Goal: Task Accomplishment & Management: Complete application form

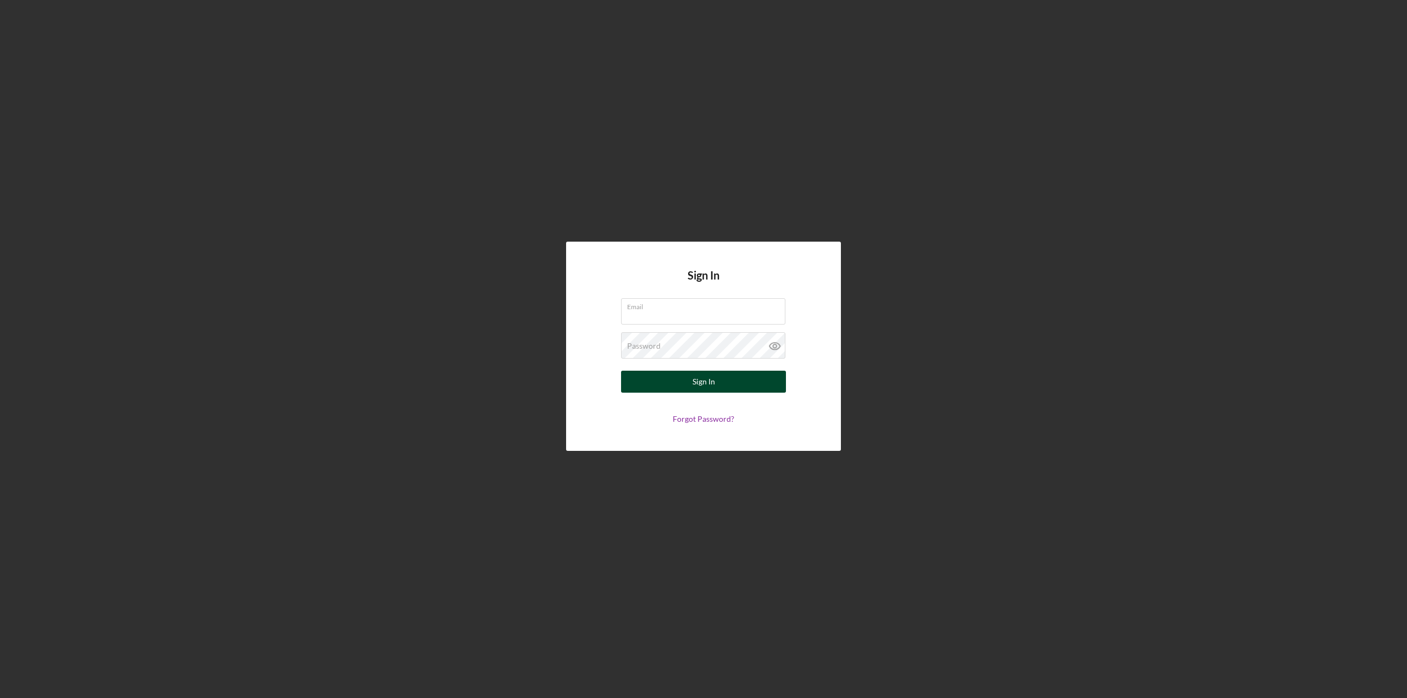
type input "[EMAIL_ADDRESS][DOMAIN_NAME]"
click at [727, 386] on button "Sign In" at bounding box center [703, 382] width 165 height 22
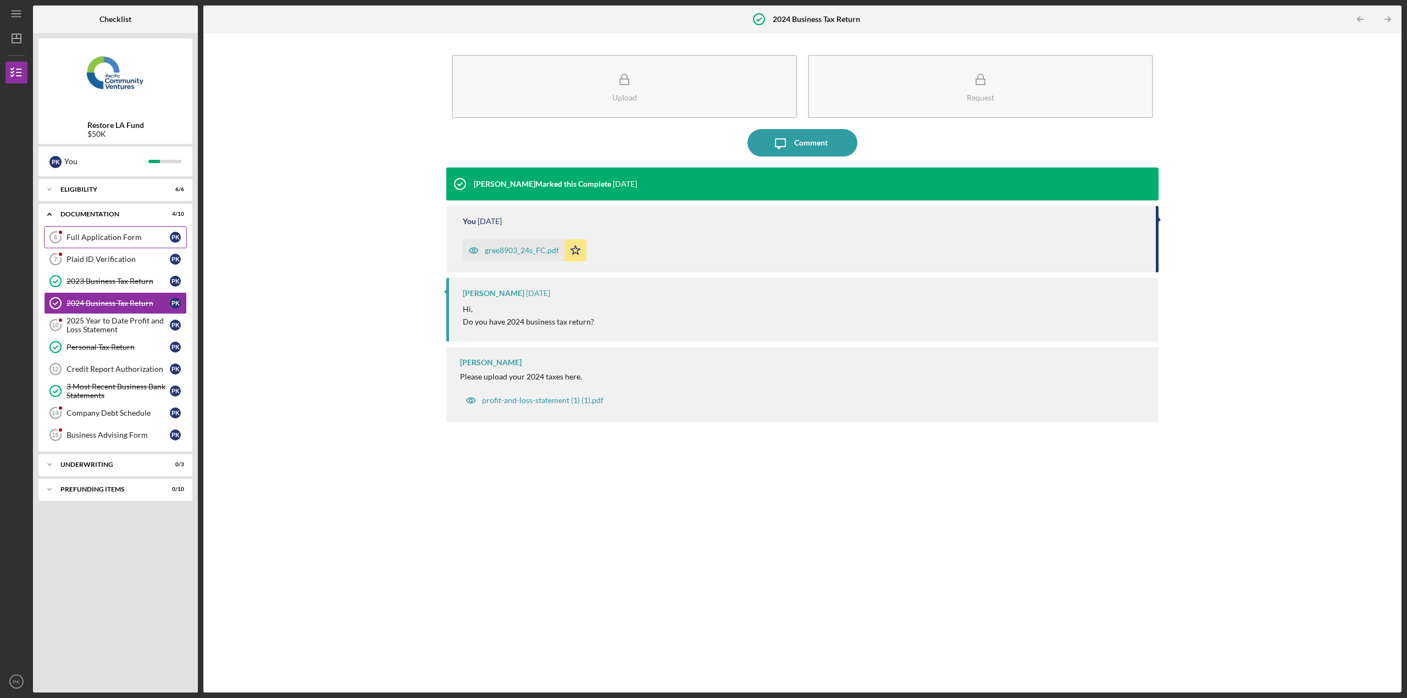
click at [107, 233] on div "Full Application Form" at bounding box center [117, 237] width 103 height 9
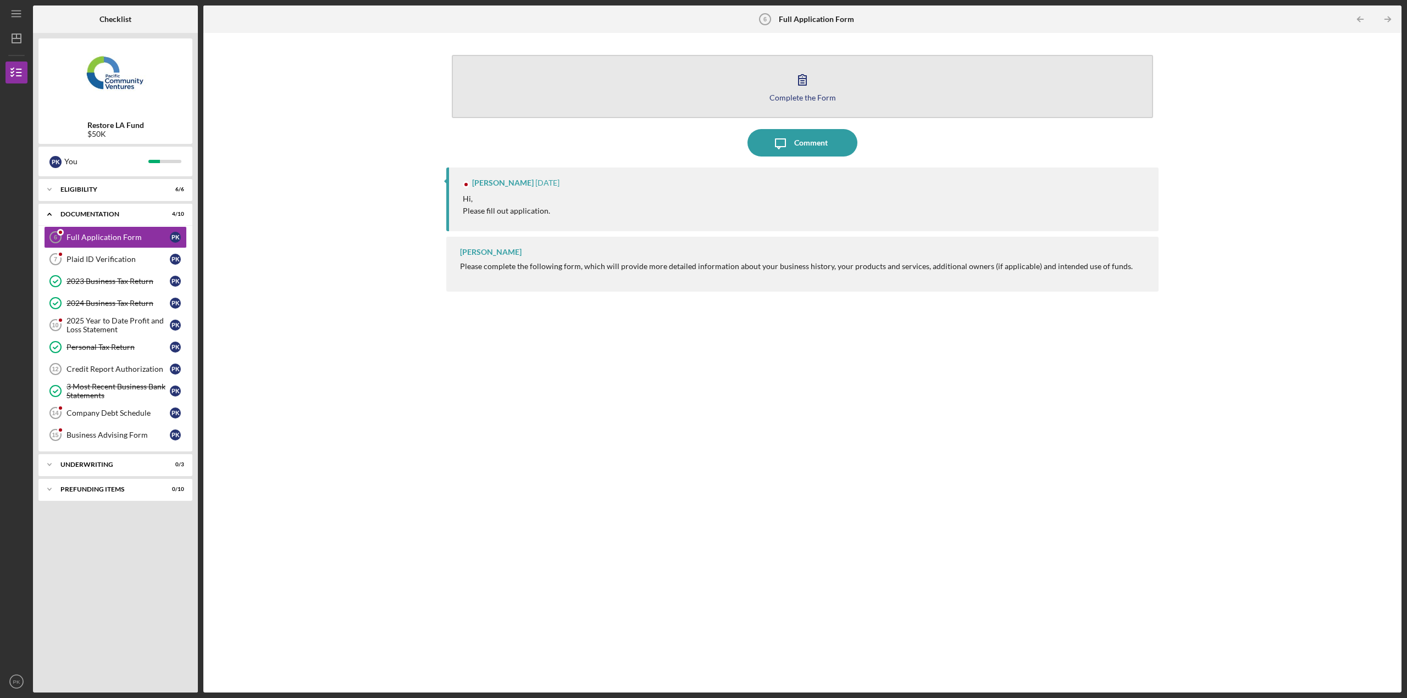
click at [786, 98] on div "Complete the Form" at bounding box center [802, 97] width 66 height 8
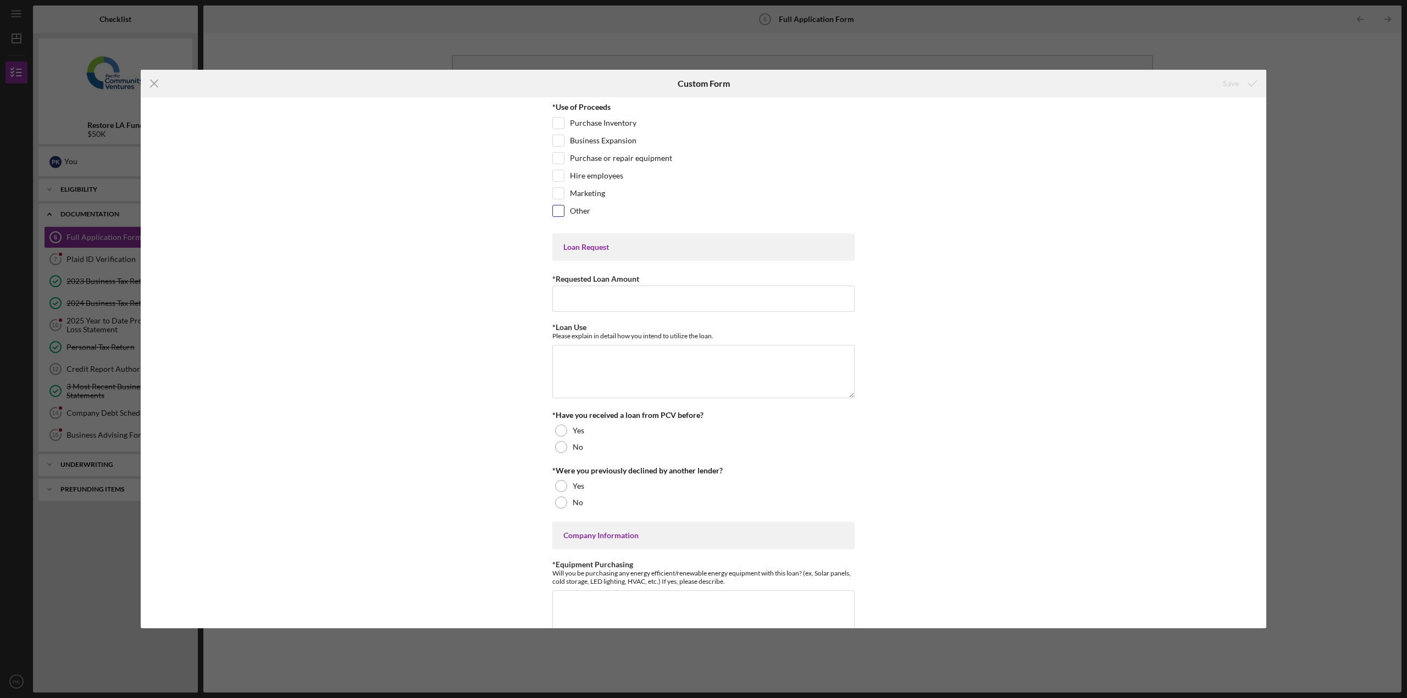
click at [557, 215] on input "Other" at bounding box center [558, 210] width 11 height 11
checkbox input "true"
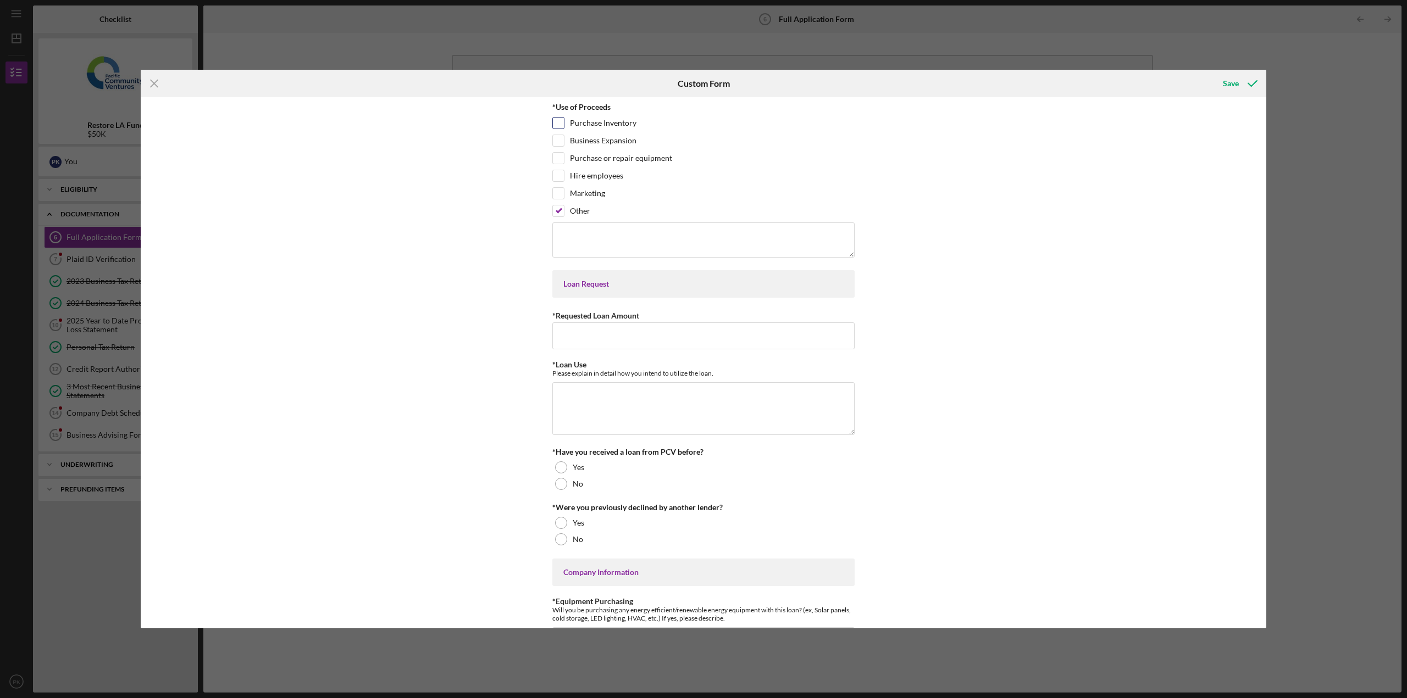
click at [558, 125] on input "Purchase Inventory" at bounding box center [558, 123] width 11 height 11
checkbox input "true"
click at [560, 214] on input "Other" at bounding box center [558, 210] width 11 height 11
checkbox input "false"
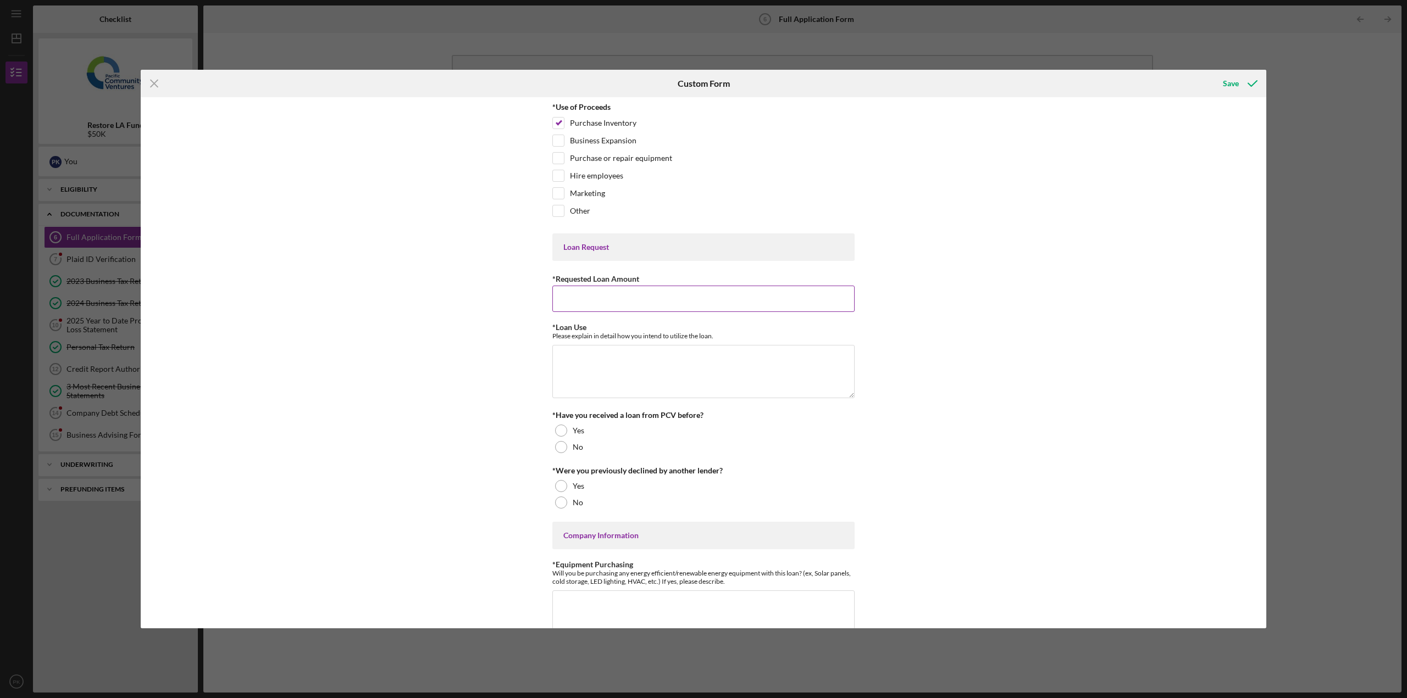
click at [579, 294] on input "*Requested Loan Amount" at bounding box center [703, 299] width 302 height 26
type input "$50,000"
click at [593, 377] on textarea "*Loan Use" at bounding box center [703, 371] width 302 height 53
click at [564, 359] on textarea "Negoitate" at bounding box center [703, 371] width 302 height 53
type textarea "Negotiate with our vendors for discounts utilizing better cash flow."
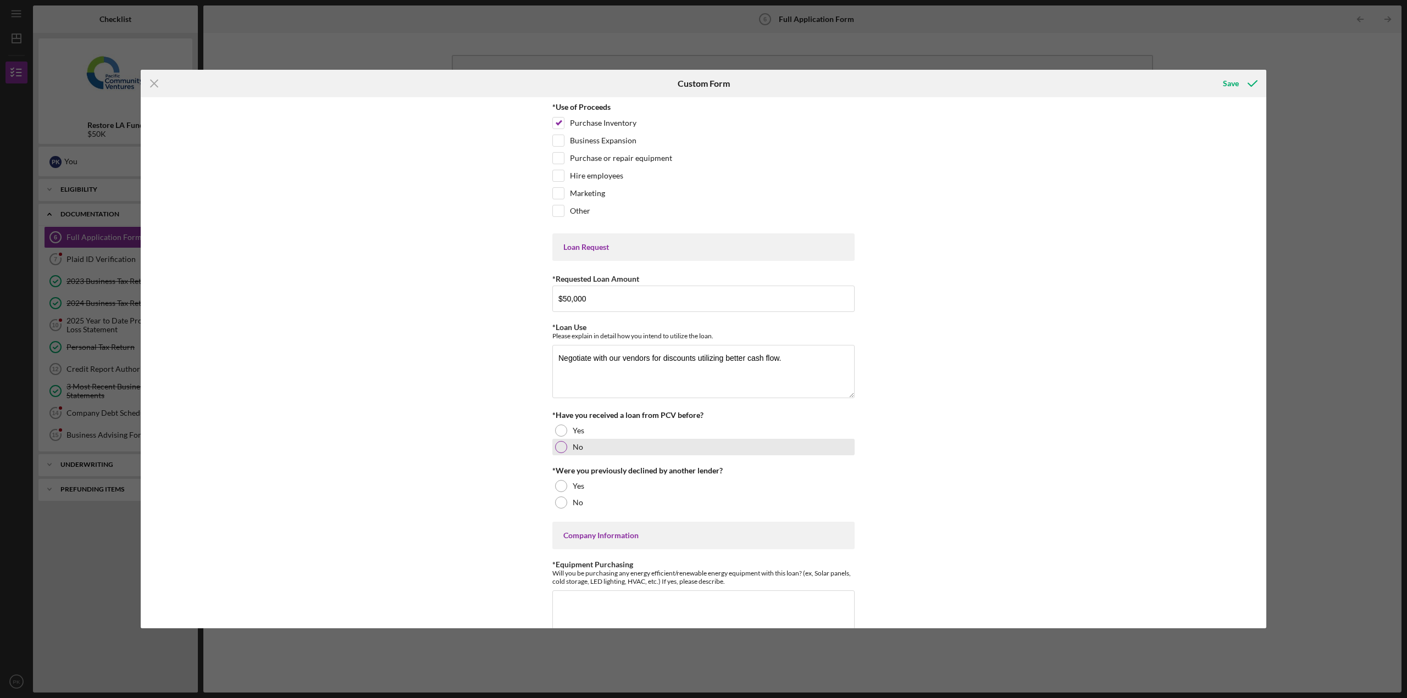
click at [564, 449] on div at bounding box center [561, 447] width 12 height 12
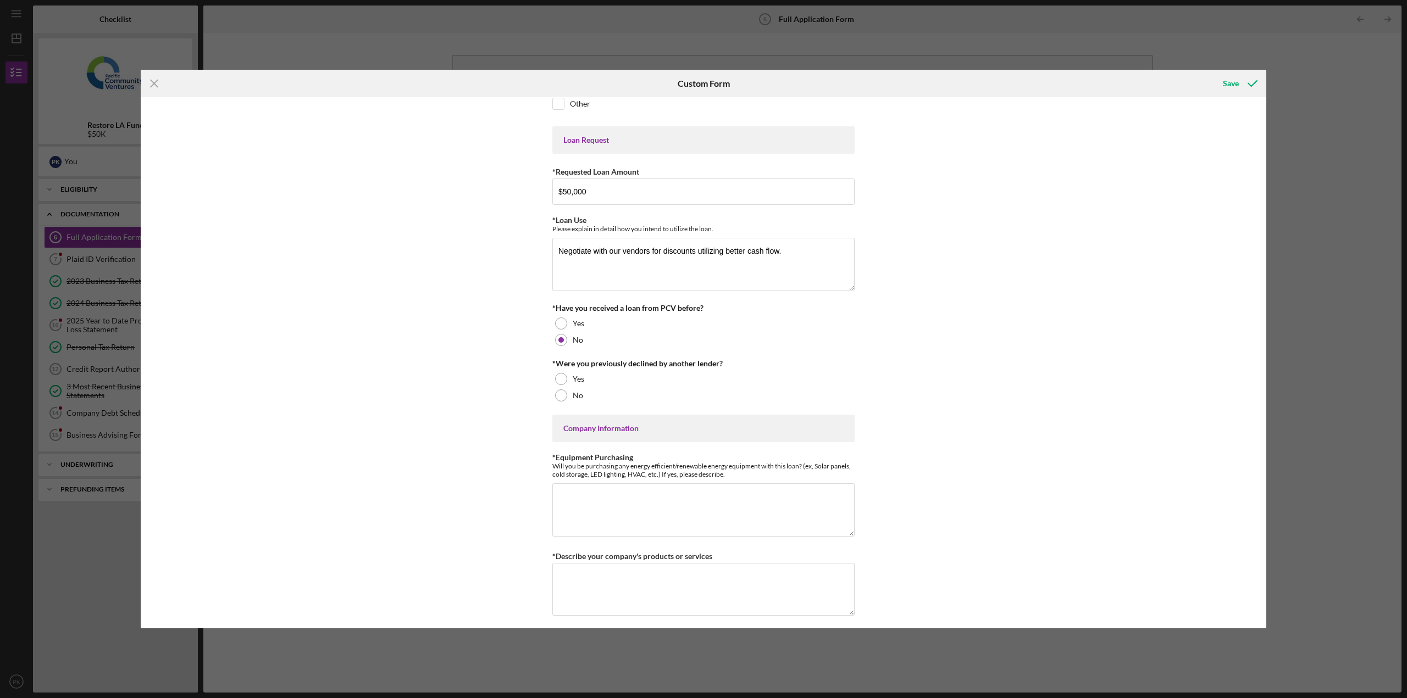
scroll to position [110, 0]
click at [557, 395] on div at bounding box center [561, 393] width 12 height 12
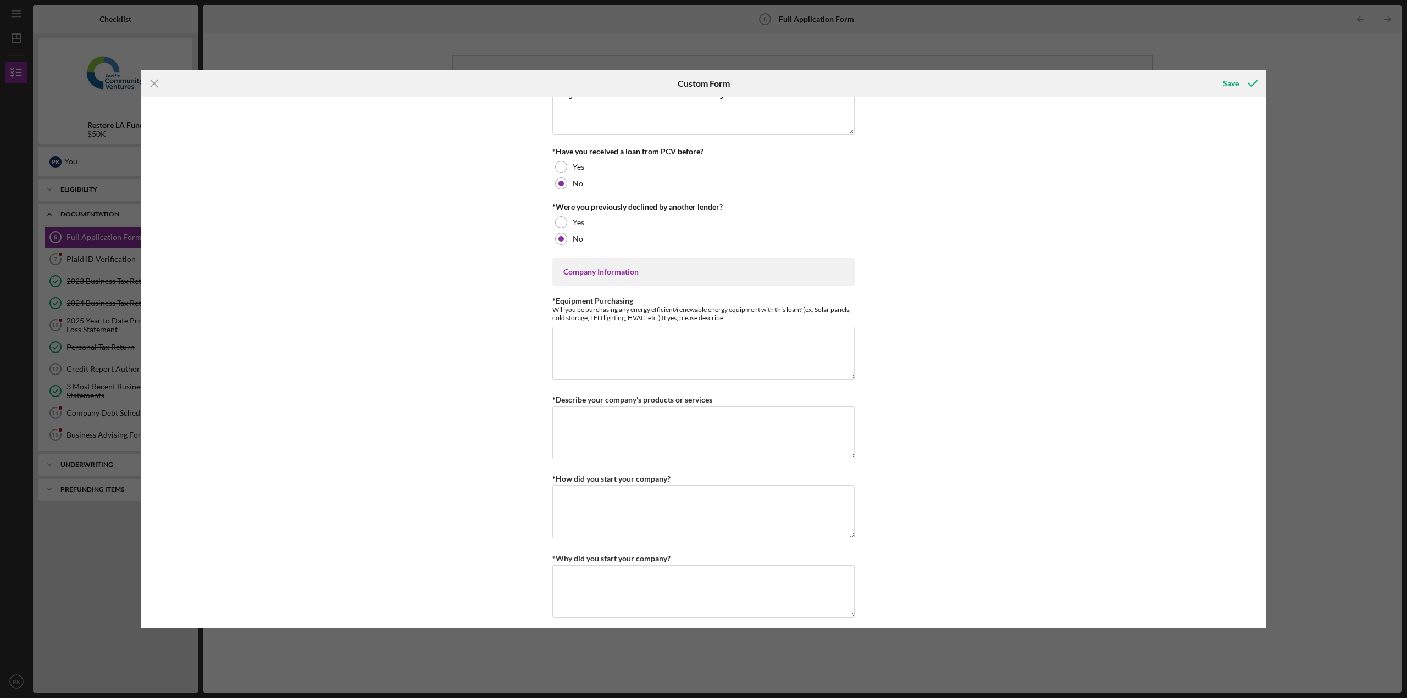
scroll to position [275, 0]
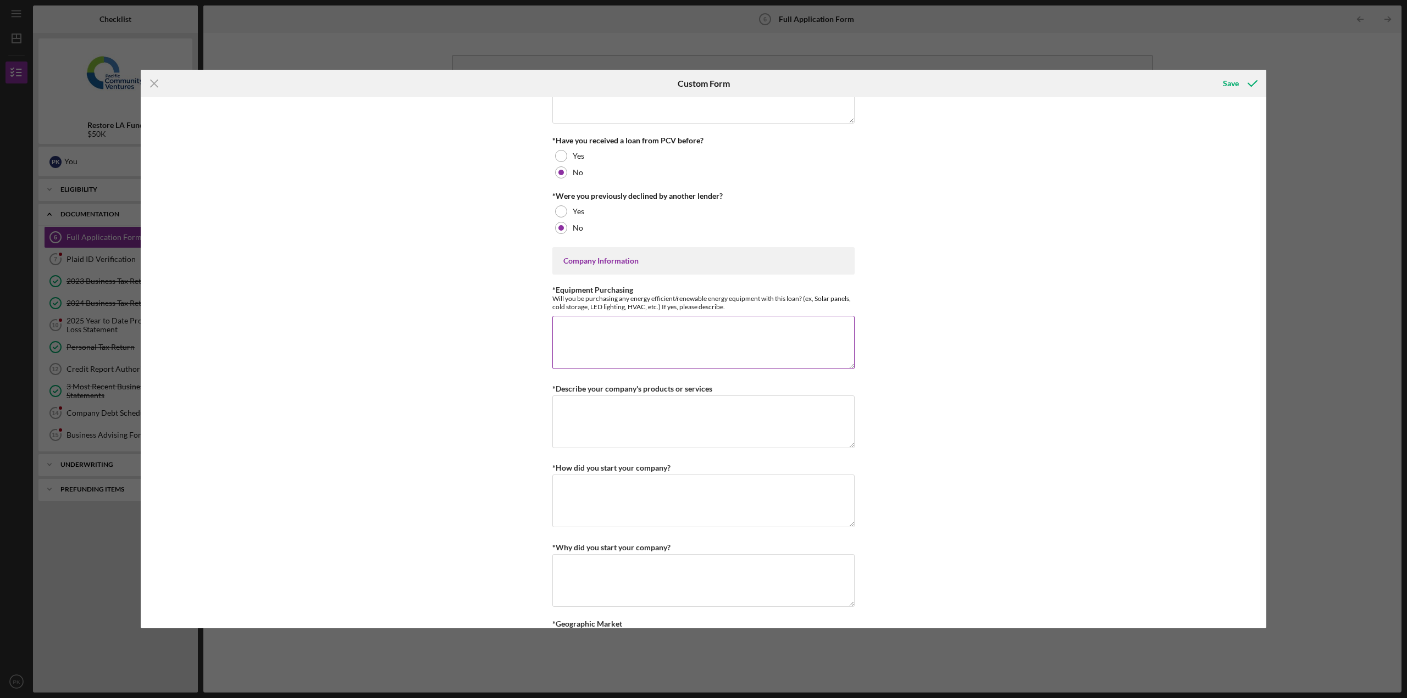
click at [567, 340] on textarea "*Equipment Purchasing" at bounding box center [703, 342] width 302 height 53
type textarea "No"
click at [563, 418] on textarea "*Describe your company's products or services" at bounding box center [703, 422] width 302 height 53
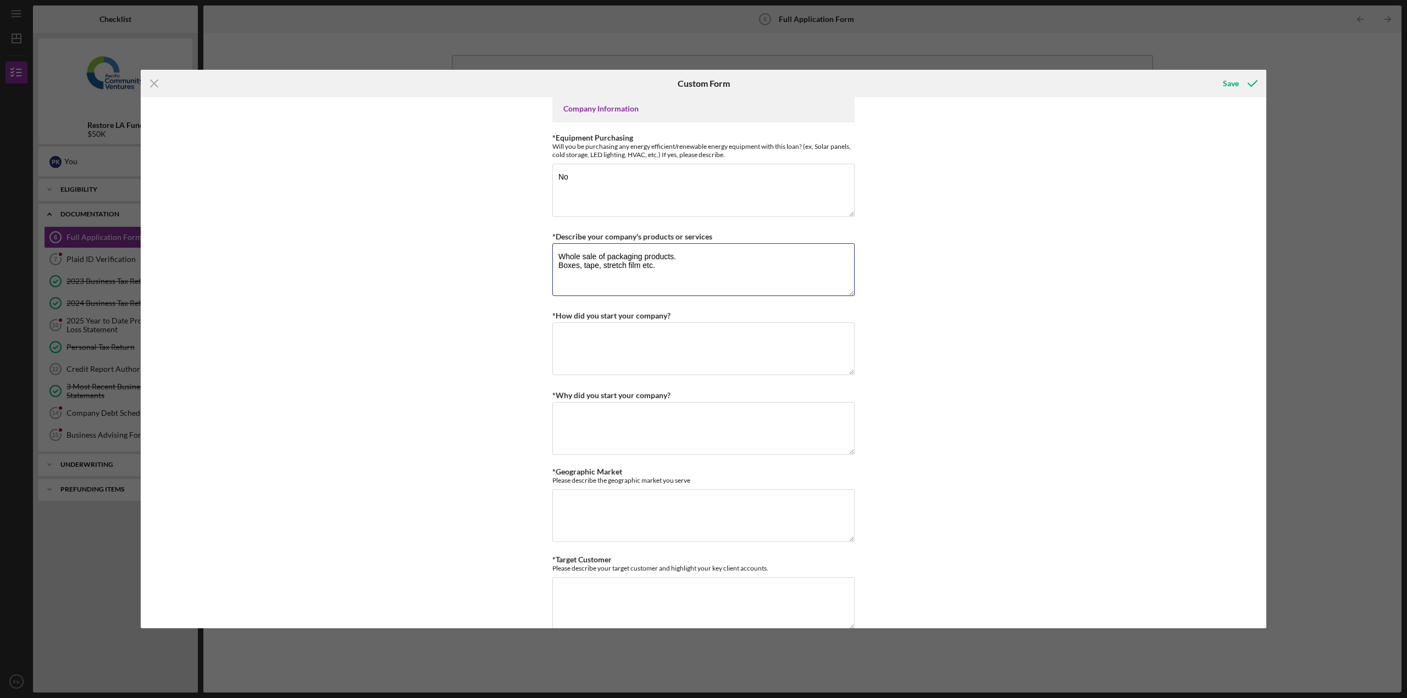
scroll to position [440, 0]
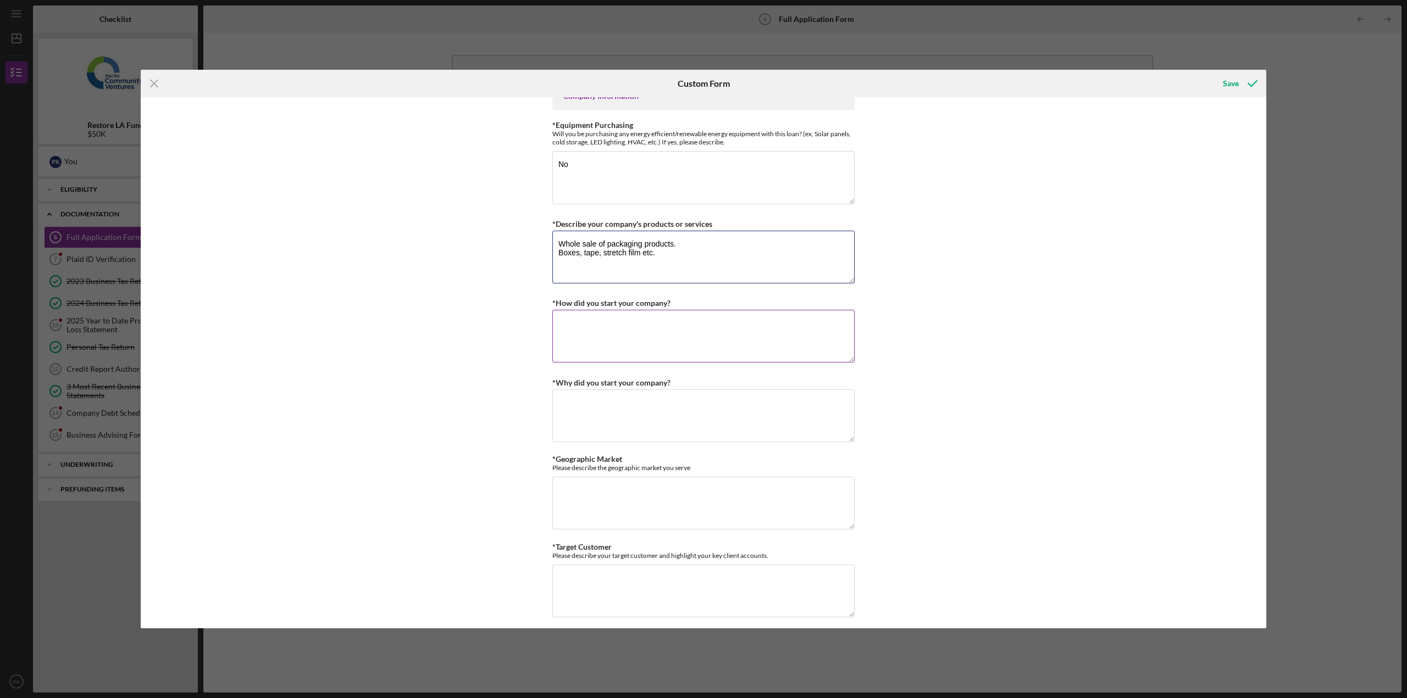
type textarea "Whole sale of packaging products. Boxes, tape, stretch film etc."
click at [569, 318] on textarea "*How did you start your company?" at bounding box center [703, 336] width 302 height 53
type textarea "W"
type textarea "A"
type textarea "Just an idea to see if brokering packaging products would still work in the mar…"
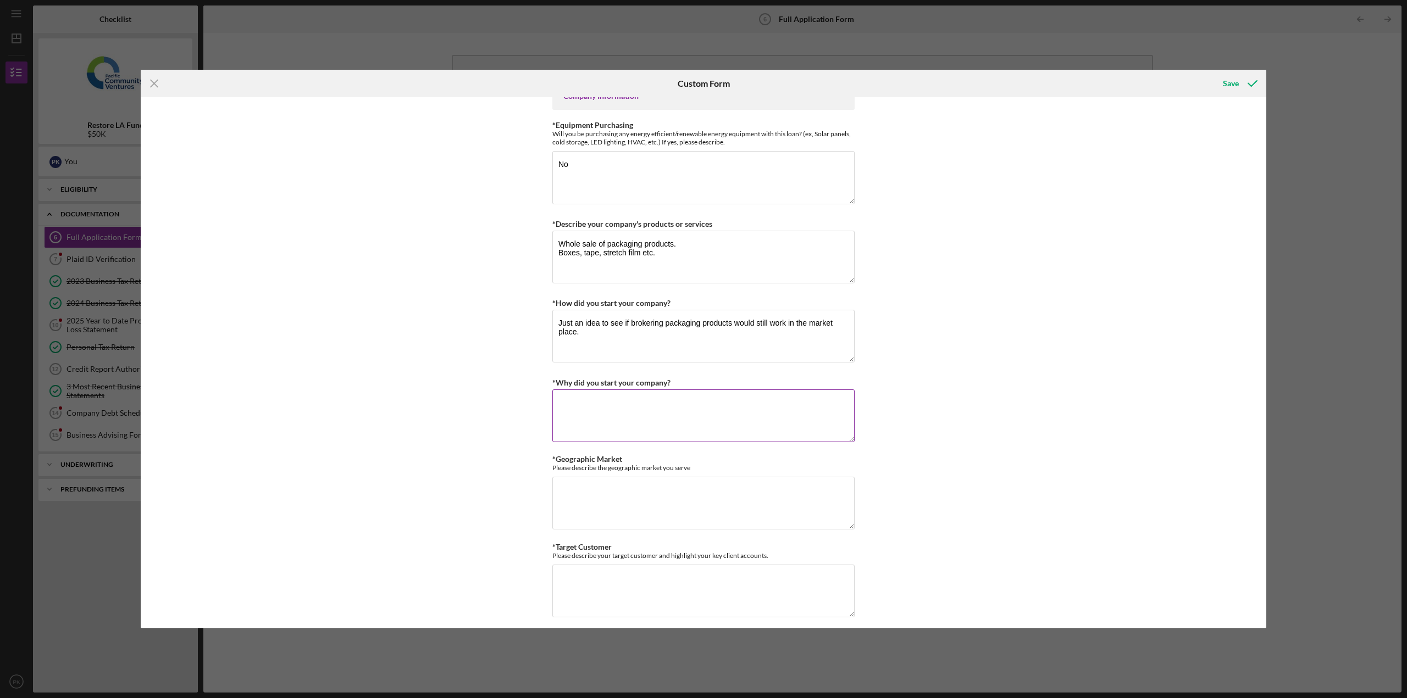
click at [578, 396] on textarea "*Why did you start your company?" at bounding box center [703, 416] width 302 height 53
drag, startPoint x: 586, startPoint y: 412, endPoint x: 760, endPoint y: 441, distance: 176.6
click at [771, 437] on textarea "A friend had an idea to import photo paper and chemicals from [GEOGRAPHIC_DATA]…" at bounding box center [703, 416] width 302 height 53
click at [575, 412] on textarea "A friend had an idea to import photo paper and chemicals from [GEOGRAPHIC_DATA]…" at bounding box center [703, 416] width 302 height 53
click at [655, 415] on textarea "A friend had an idea to import photo paper and chemicals from [GEOGRAPHIC_DATA]…" at bounding box center [703, 416] width 302 height 53
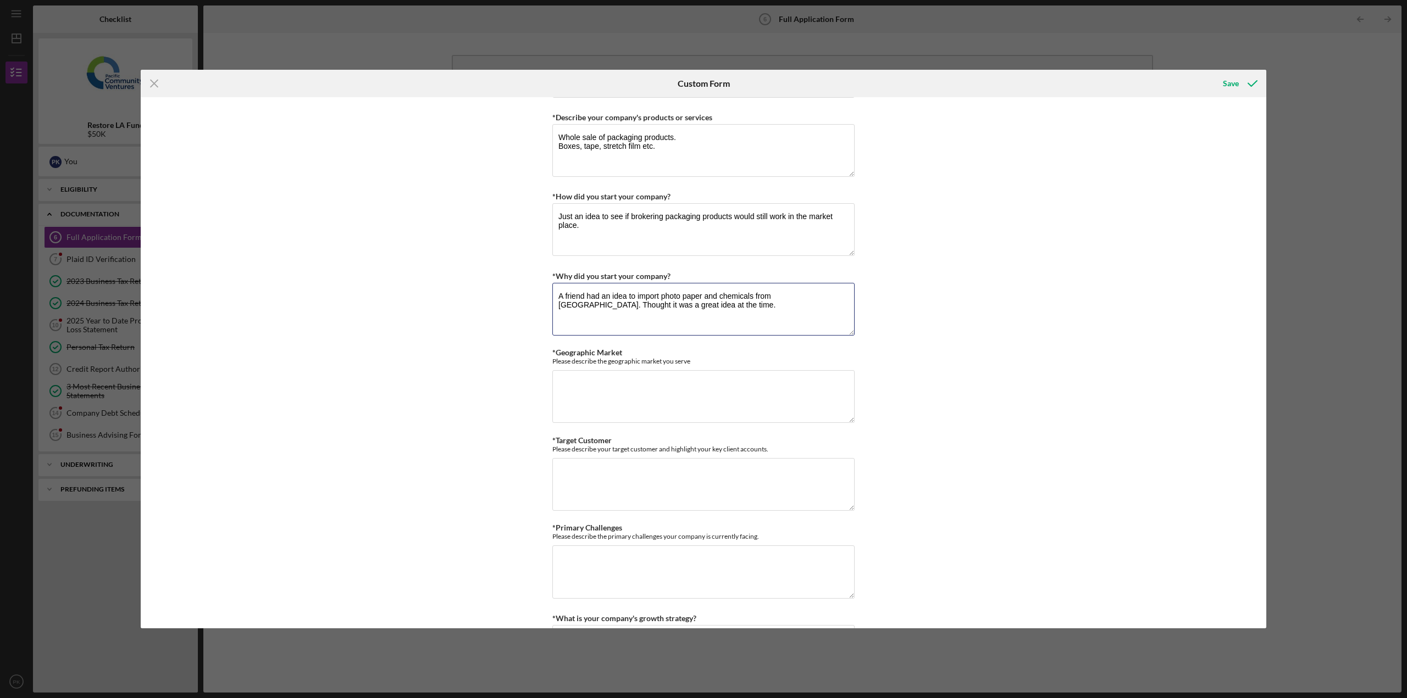
scroll to position [549, 0]
type textarea "A friend had an idea to import photo paper and chemicals from [GEOGRAPHIC_DATA]…"
click at [585, 378] on textarea "*Geographic Market" at bounding box center [703, 393] width 302 height 53
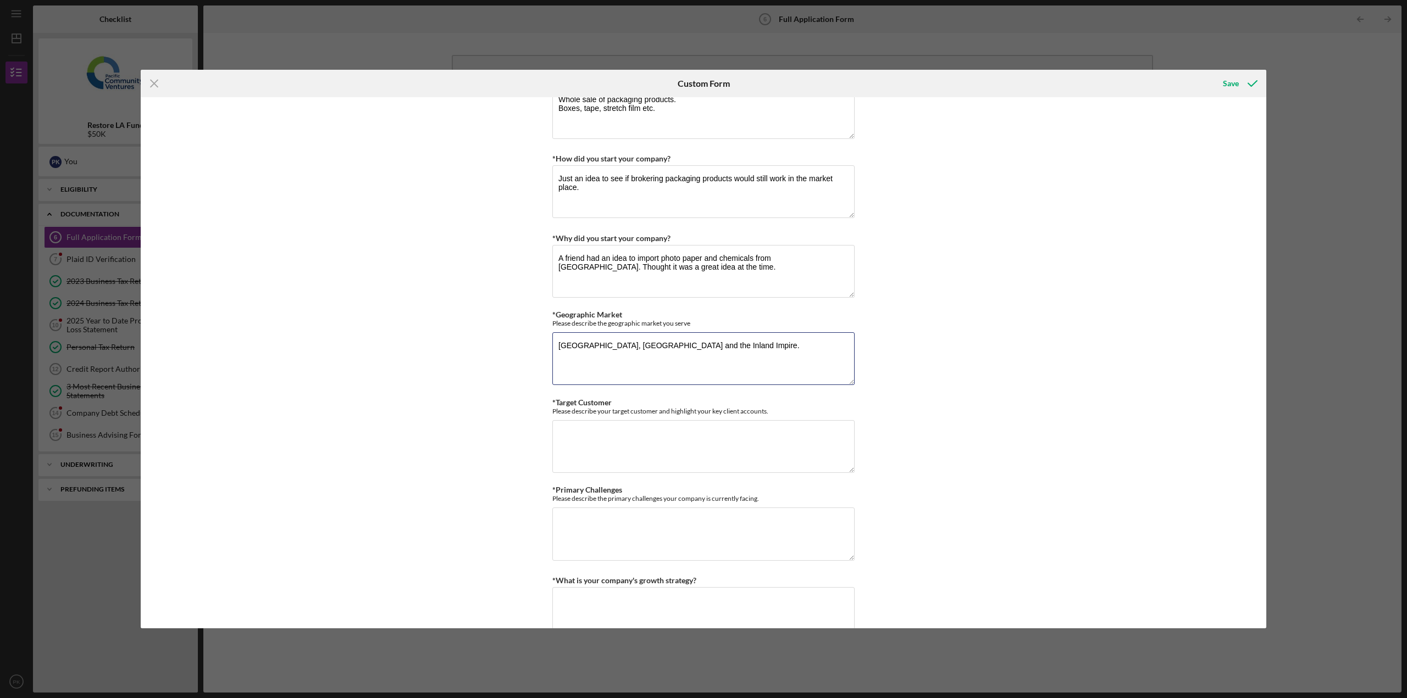
scroll to position [604, 0]
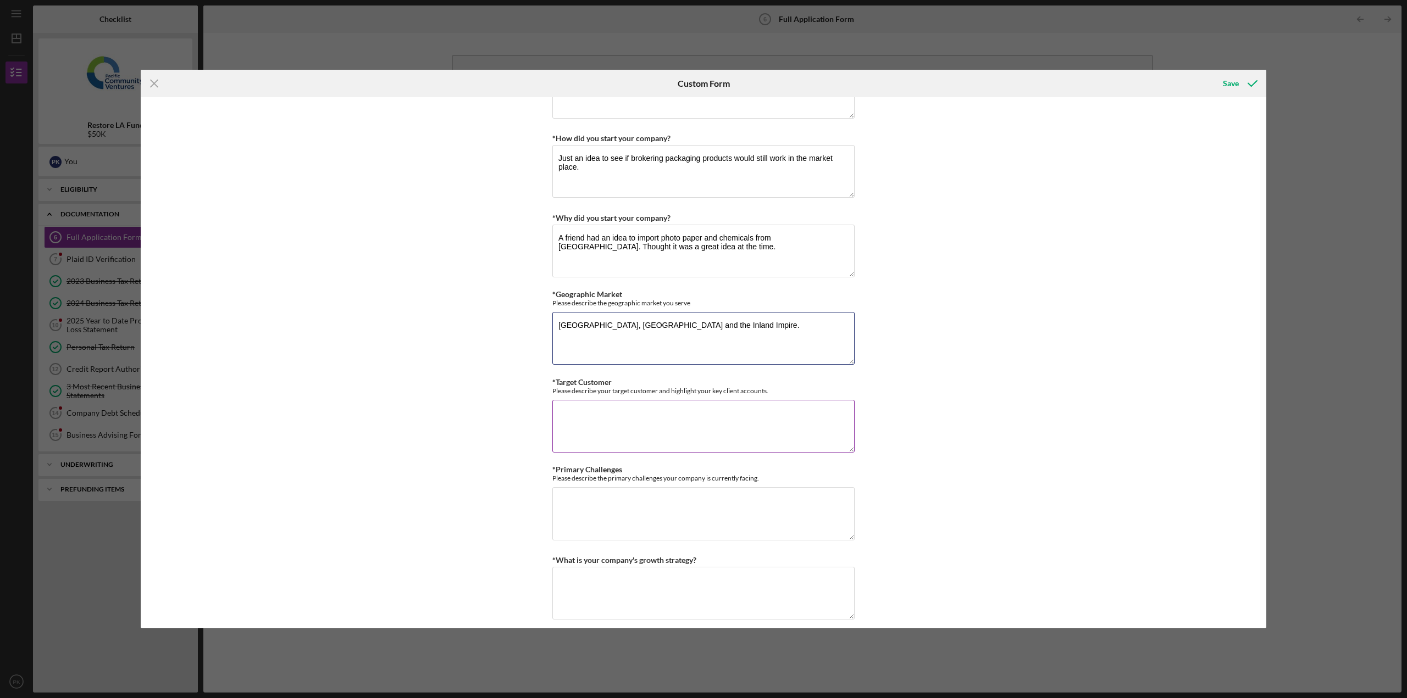
type textarea "[GEOGRAPHIC_DATA], [GEOGRAPHIC_DATA] and the Inland Impire."
click at [564, 404] on textarea "*Target Customer" at bounding box center [703, 426] width 302 height 53
type textarea "Any company that uses corrugated boxes for shipping."
type textarea "[GEOGRAPHIC_DATA], [GEOGRAPHIC_DATA] and the Inland Empire."
click at [765, 416] on textarea "Any company that uses corrugated boxes for shipping." at bounding box center [703, 426] width 302 height 53
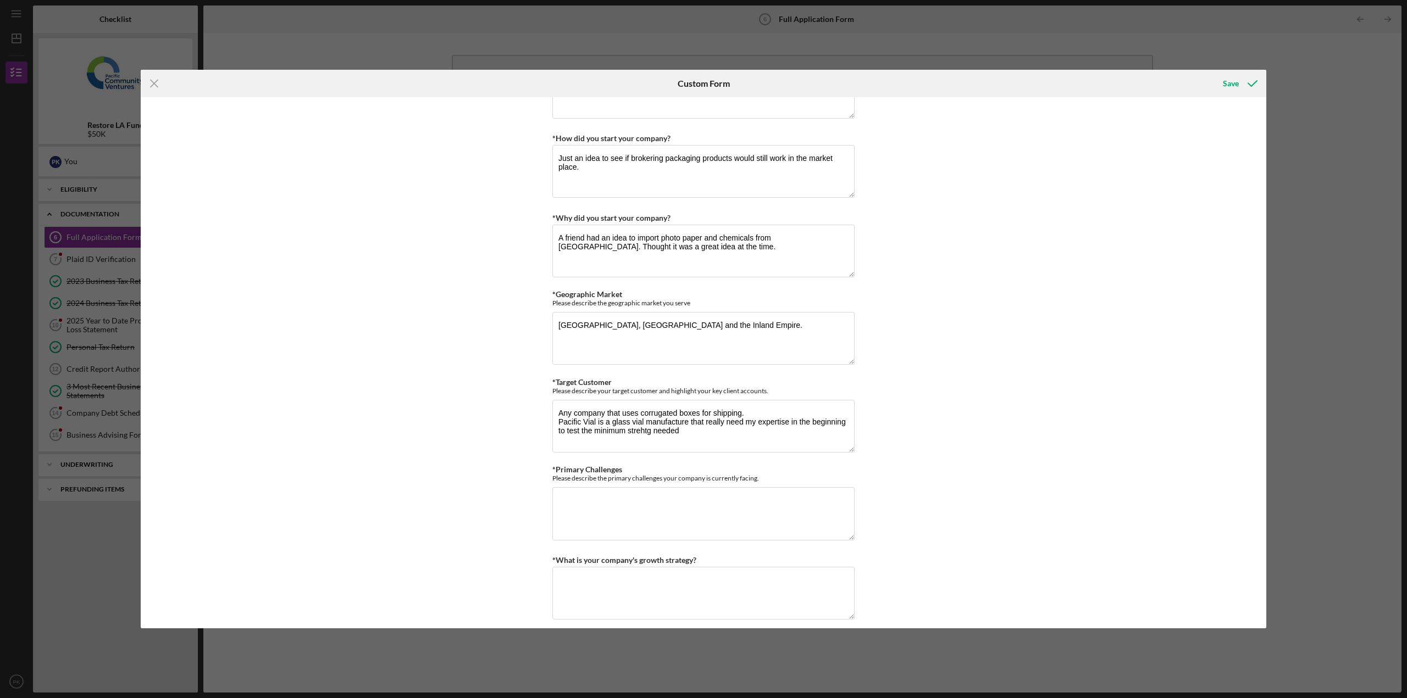
drag, startPoint x: 642, startPoint y: 433, endPoint x: 899, endPoint y: 249, distance: 315.9
click at [899, 249] on div "*Use of Proceeds Purchase Inventory Business Expansion Purchase or repair equip…" at bounding box center [703, 362] width 1125 height 531
click at [649, 434] on textarea "Any company that uses corrugated boxes for shipping. Pacific Vial is a glass vi…" at bounding box center [703, 426] width 302 height 53
click at [702, 438] on textarea "Any company that uses corrugated boxes for shipping. Pacific Vial is a glass vi…" at bounding box center [703, 426] width 302 height 53
click at [698, 432] on textarea "Any company that uses corrugated boxes for shipping. Pacific Vial is a glass vi…" at bounding box center [703, 426] width 302 height 53
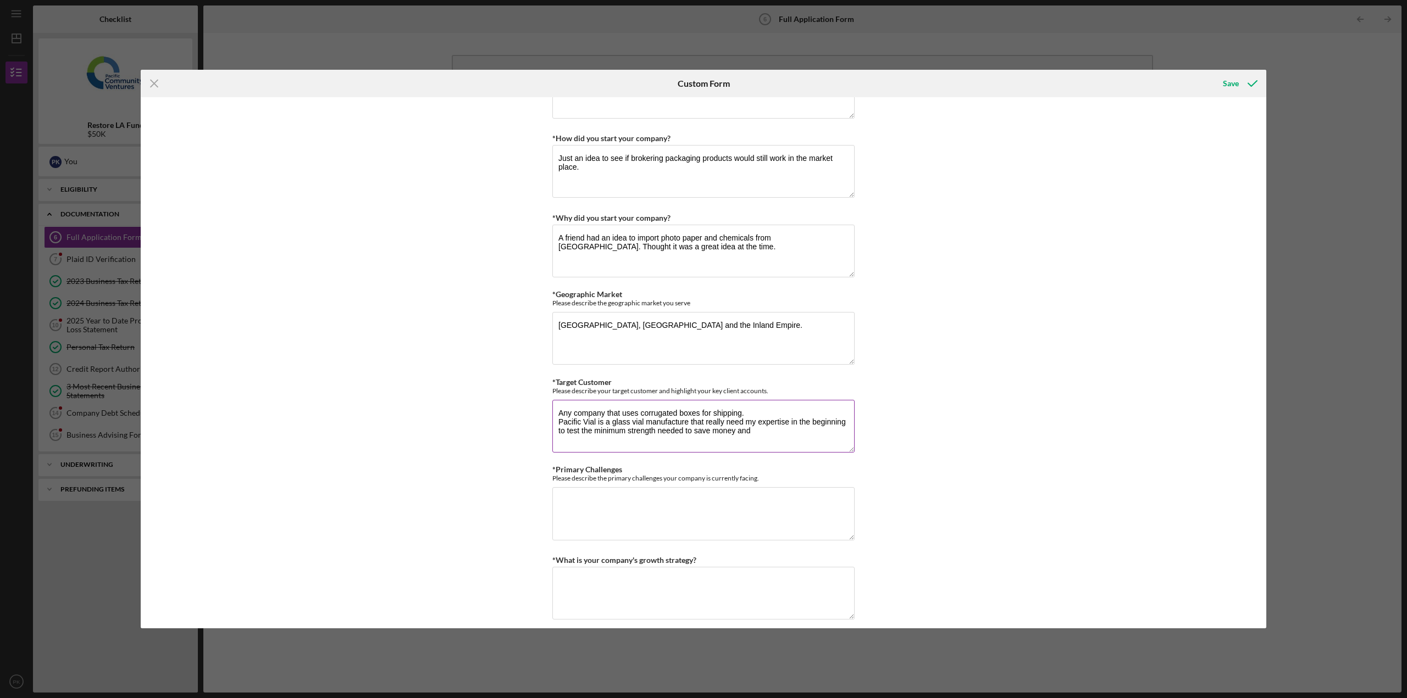
click at [742, 423] on textarea "Any company that uses corrugated boxes for shipping. Pacific Vial is a glass vi…" at bounding box center [703, 426] width 302 height 53
click at [792, 431] on textarea "Any company that uses corrugated boxes for shipping. Pacific Vial is a glass vi…" at bounding box center [703, 426] width 302 height 53
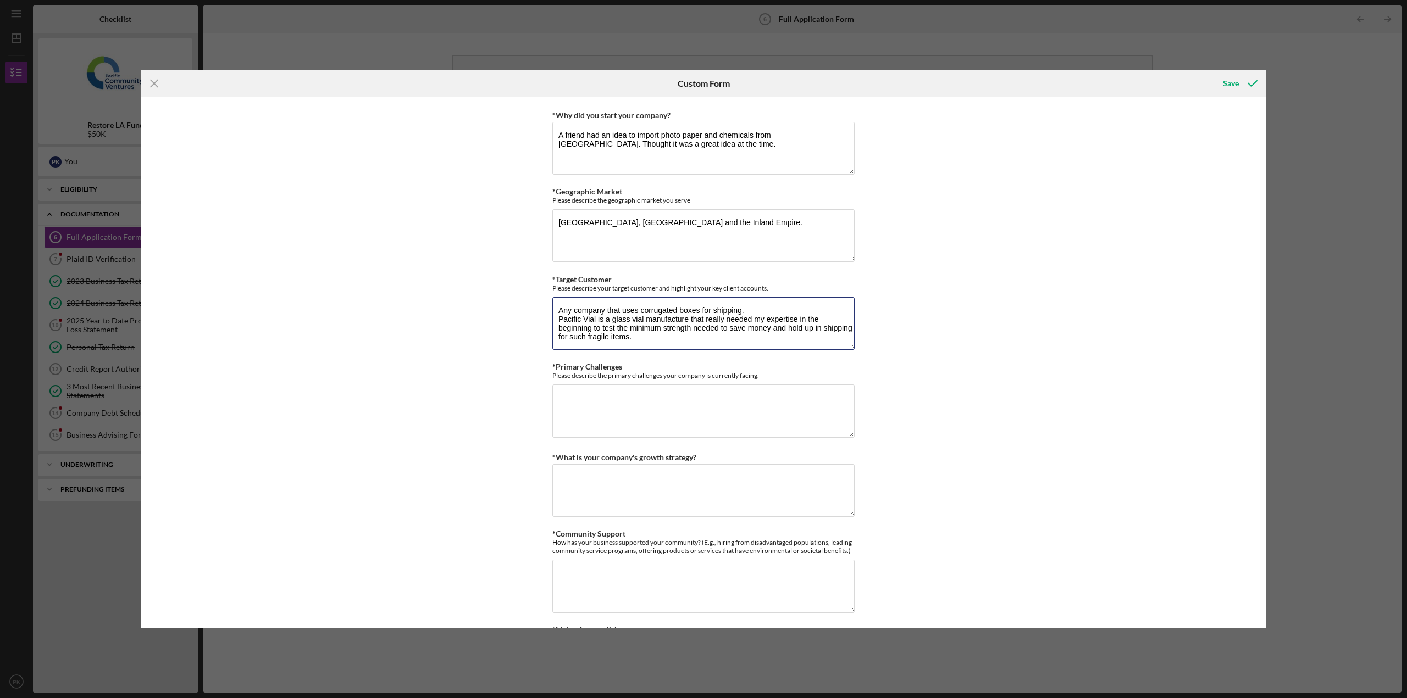
scroll to position [769, 0]
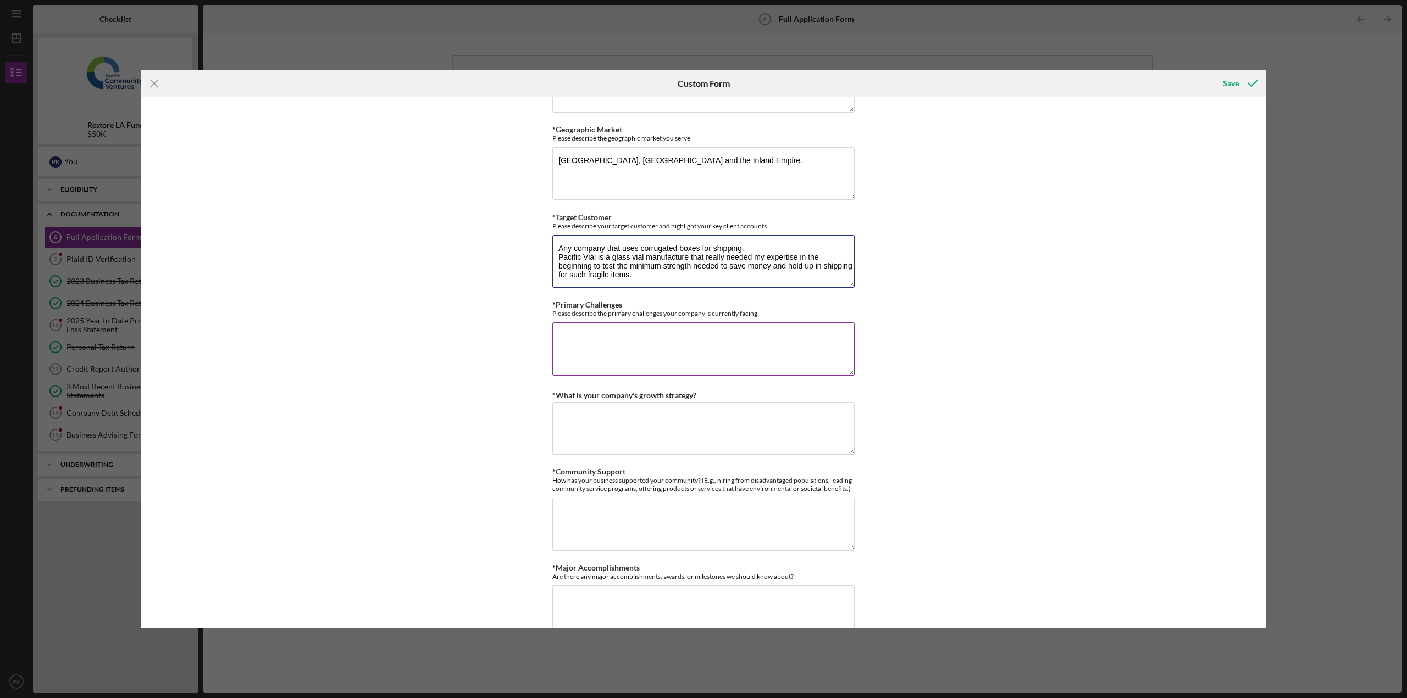
type textarea "Any company that uses corrugated boxes for shipping. Pacific Vial is a glass vi…"
click at [569, 335] on textarea "*Primary Challenges" at bounding box center [703, 349] width 302 height 53
type textarea "T"
click at [696, 335] on textarea "Everyone says the challenge these days the economy but for us it's the" at bounding box center [703, 349] width 302 height 53
click at [810, 337] on textarea "Everyone says the challenge these days is the economy but for us it's the" at bounding box center [703, 349] width 302 height 53
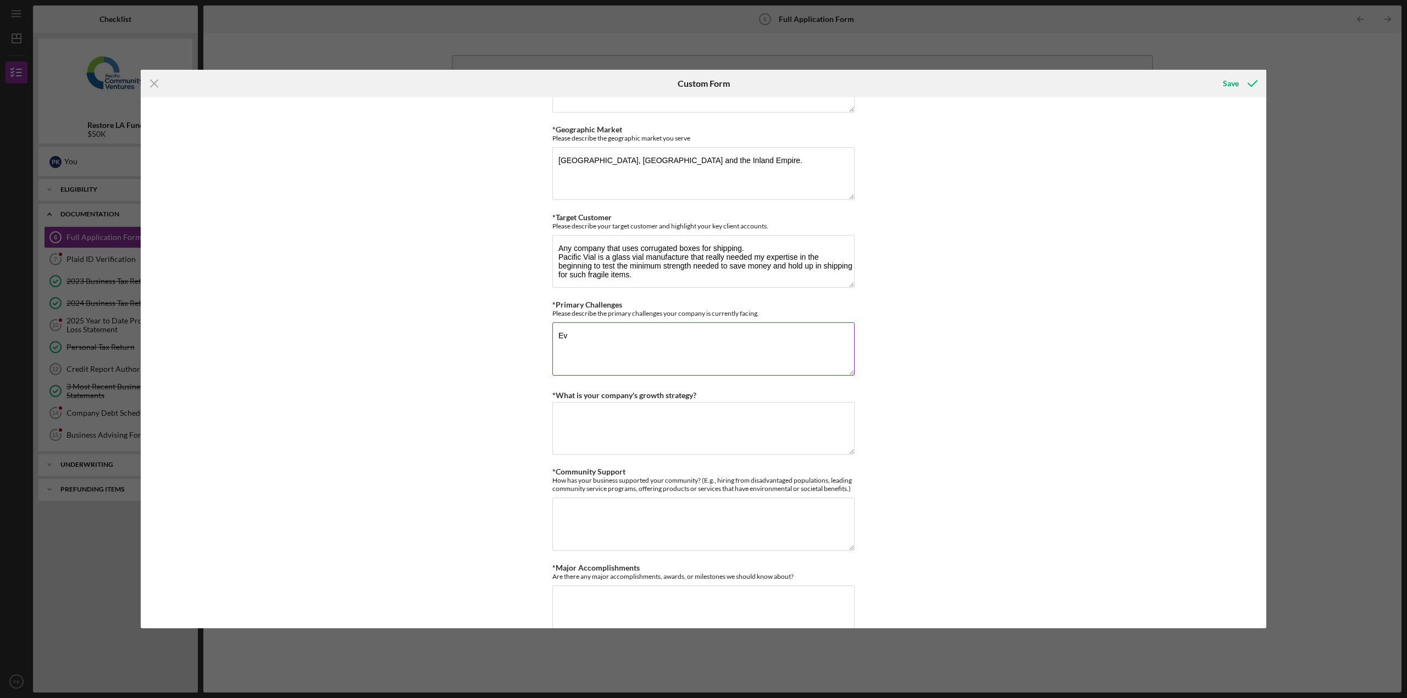
type textarea "E"
click at [624, 336] on textarea "The tax tariff scare" at bounding box center [703, 349] width 302 height 53
type textarea "The tax tariff scare, ICE raids in [GEOGRAPHIC_DATA][US_STATE] is scary. A few …"
click at [558, 416] on textarea "*What is your company's growth strategy?" at bounding box center [703, 428] width 302 height 53
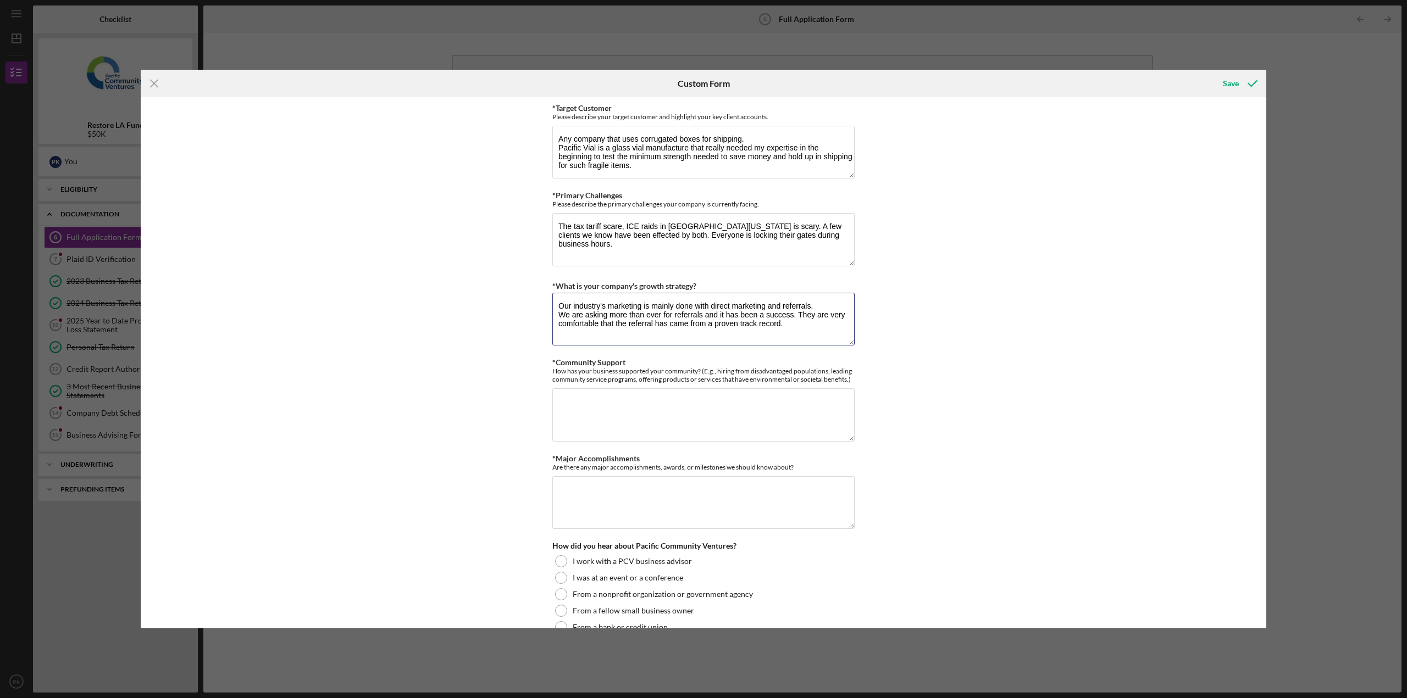
scroll to position [934, 0]
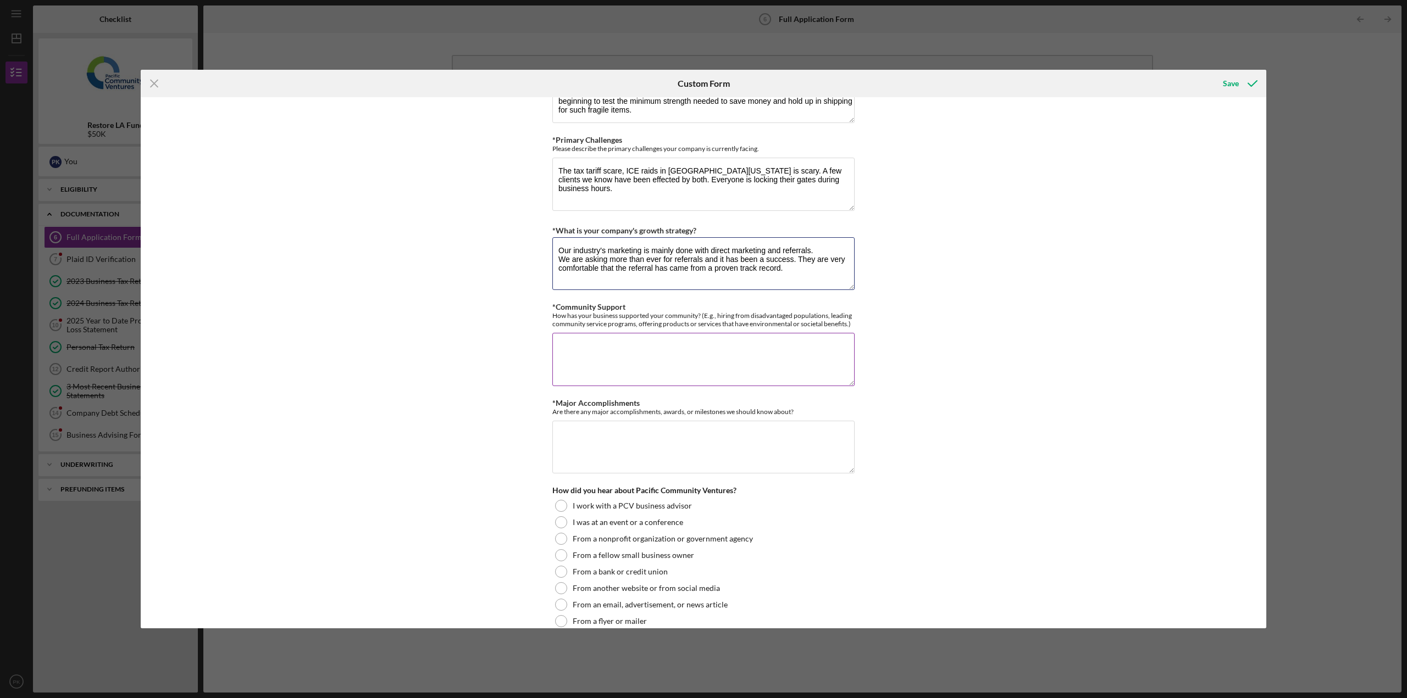
type textarea "Our industry's marketing is mainly done with direct marketing and referrals. We…"
click at [573, 347] on textarea "*Community Support" at bounding box center [703, 359] width 302 height 53
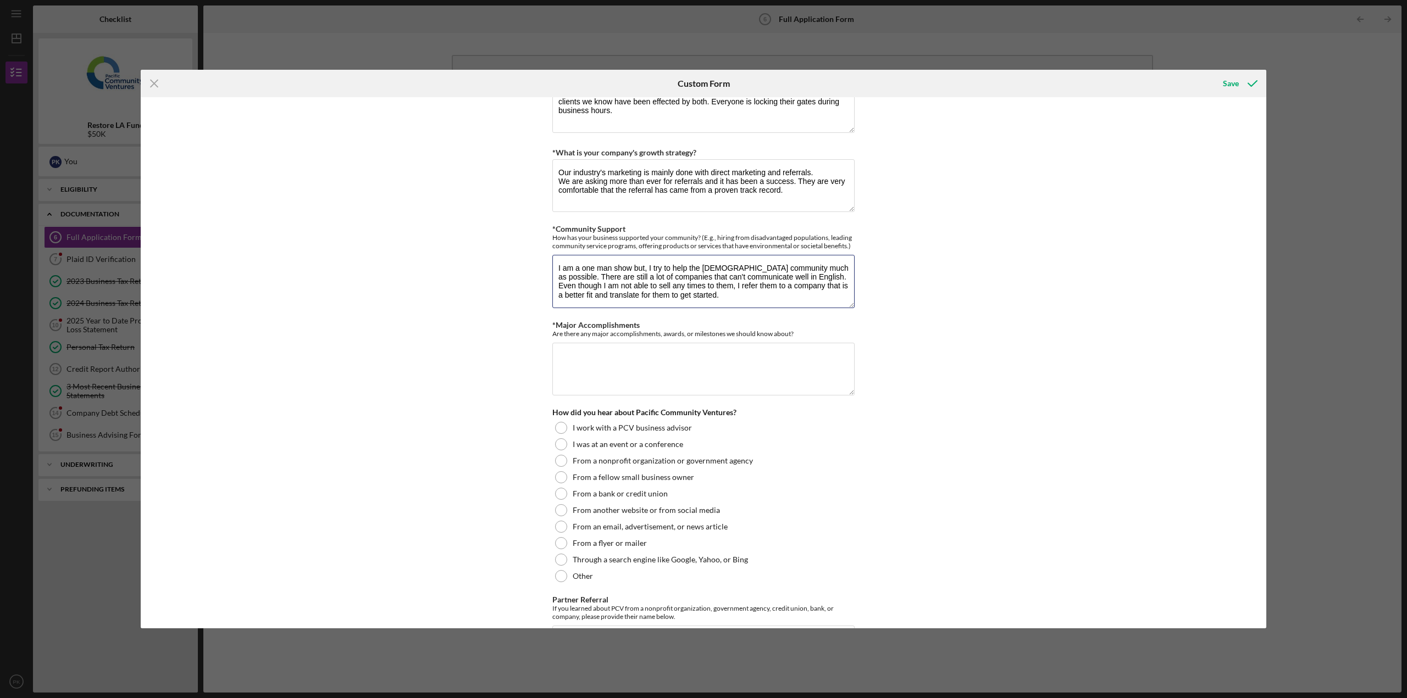
scroll to position [1044, 0]
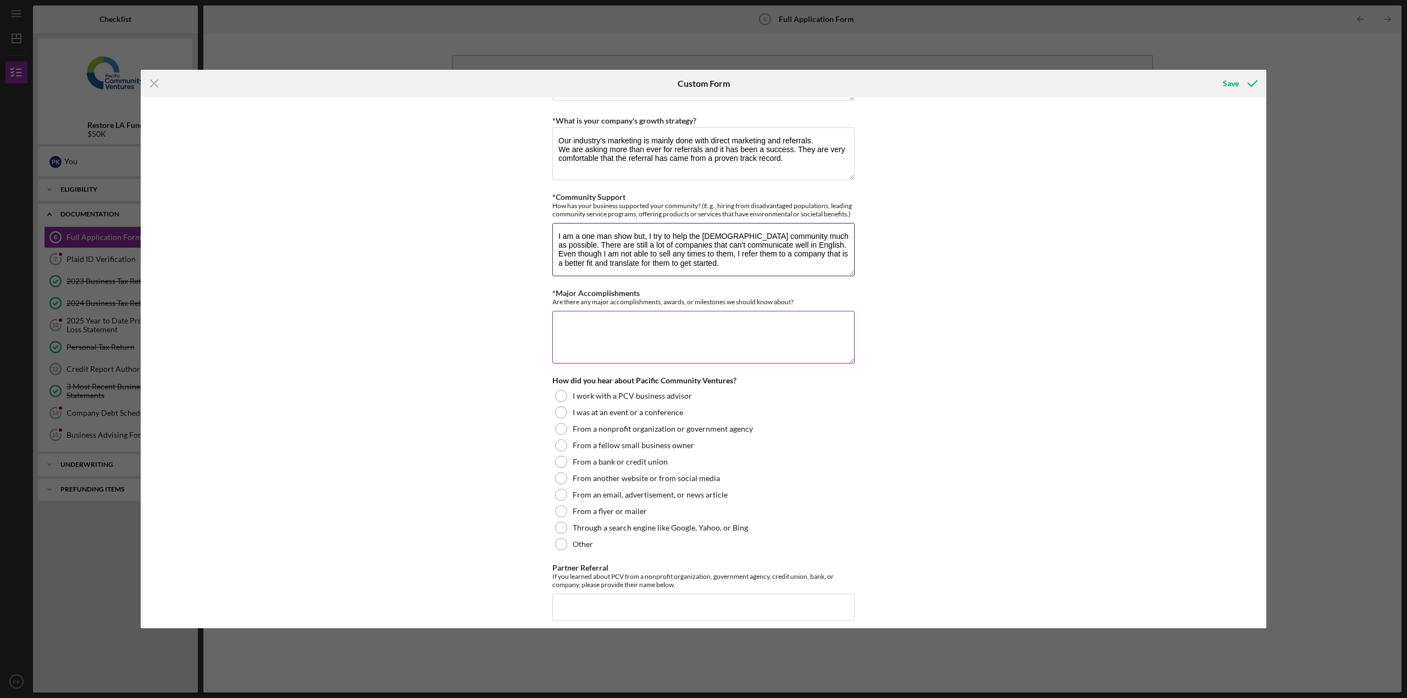
type textarea "I am a one man show but, I try to help the [DEMOGRAPHIC_DATA] community much as…"
click at [584, 337] on textarea "*Major Accomplishments" at bounding box center [703, 337] width 302 height 53
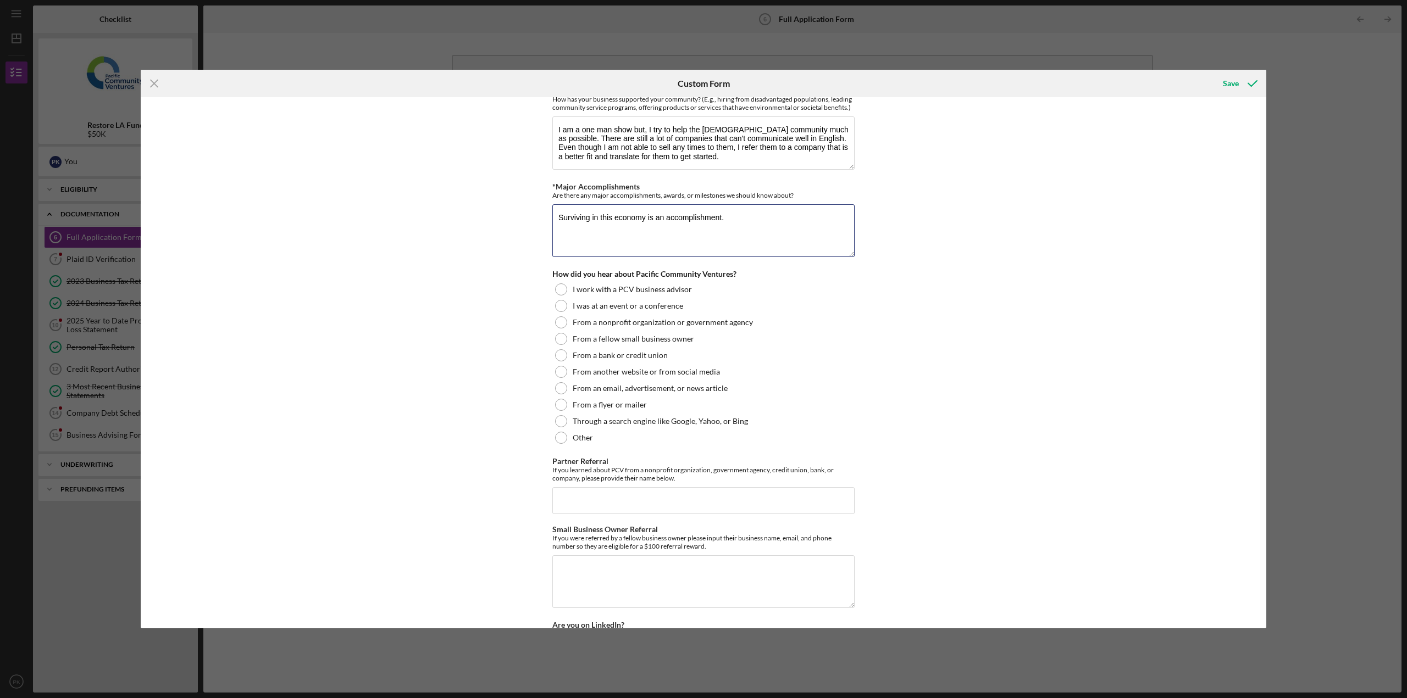
scroll to position [1154, 0]
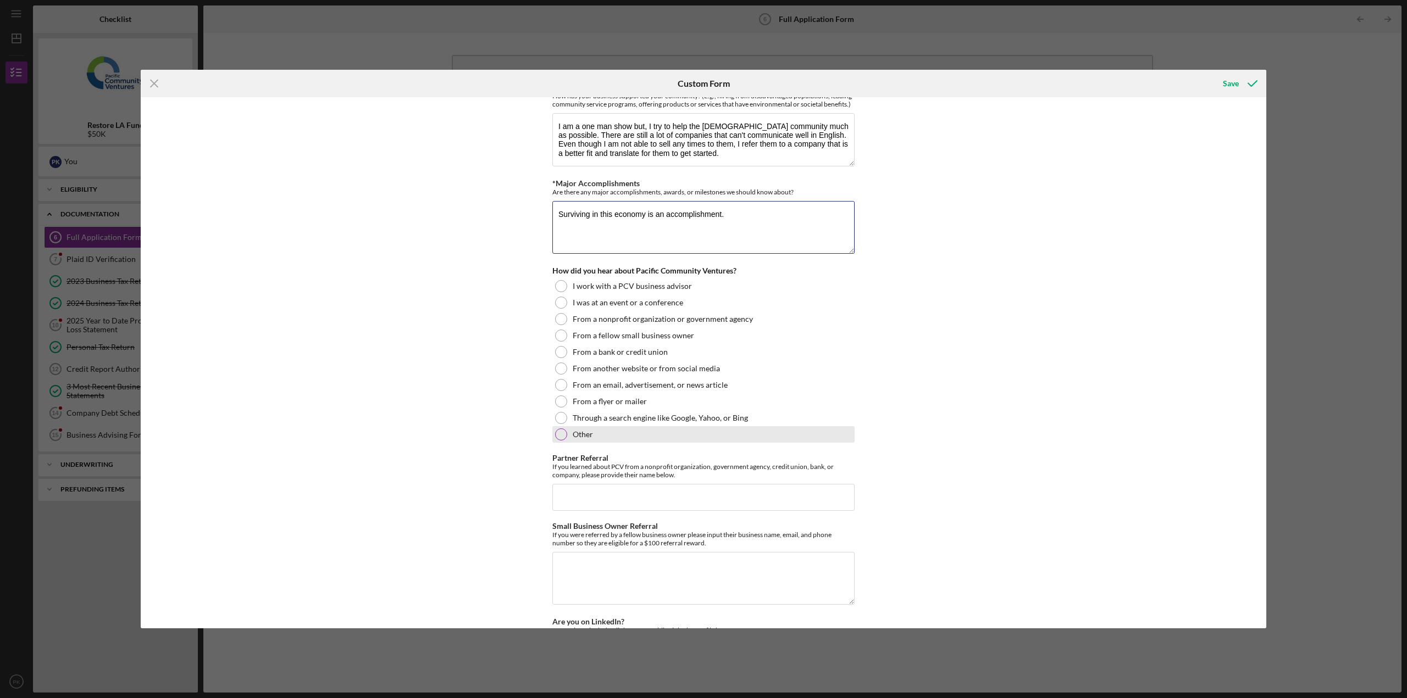
type textarea "Surviving in this economy is an accomplishment."
click at [561, 435] on div at bounding box center [561, 435] width 12 height 12
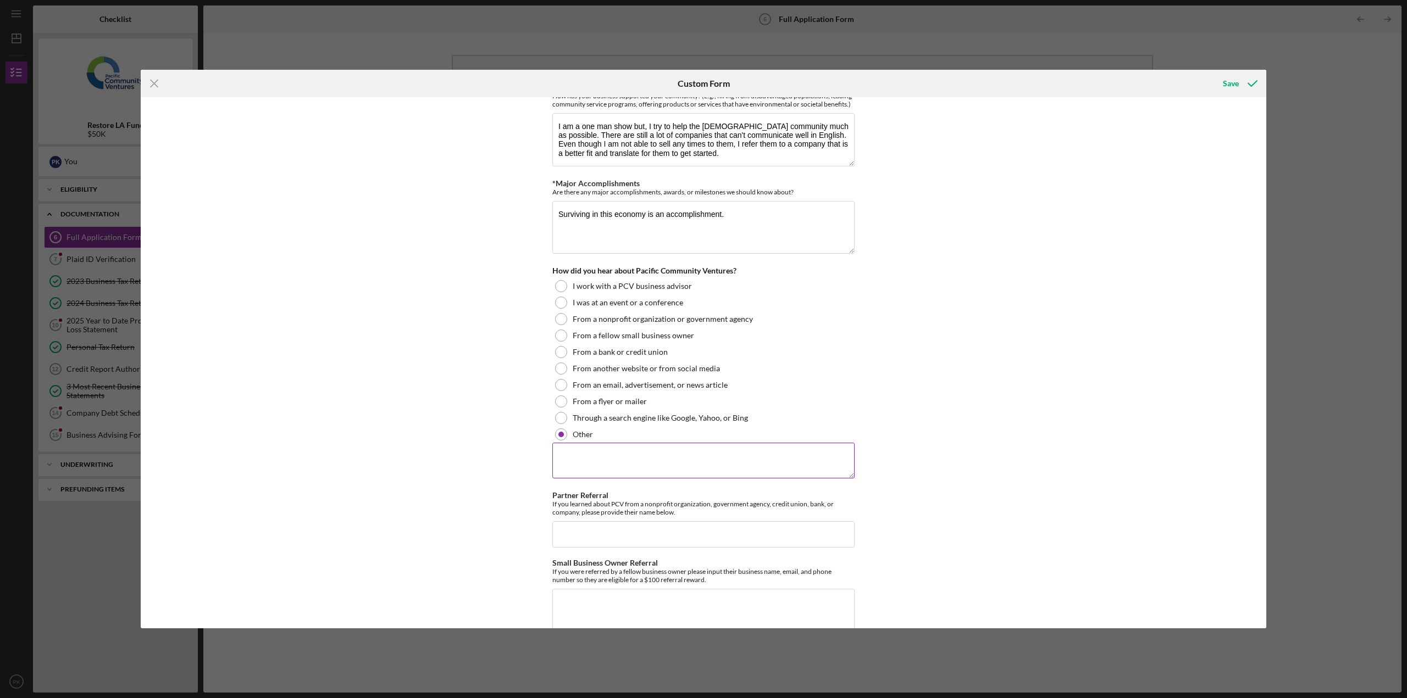
click at [574, 459] on textarea at bounding box center [703, 460] width 302 height 35
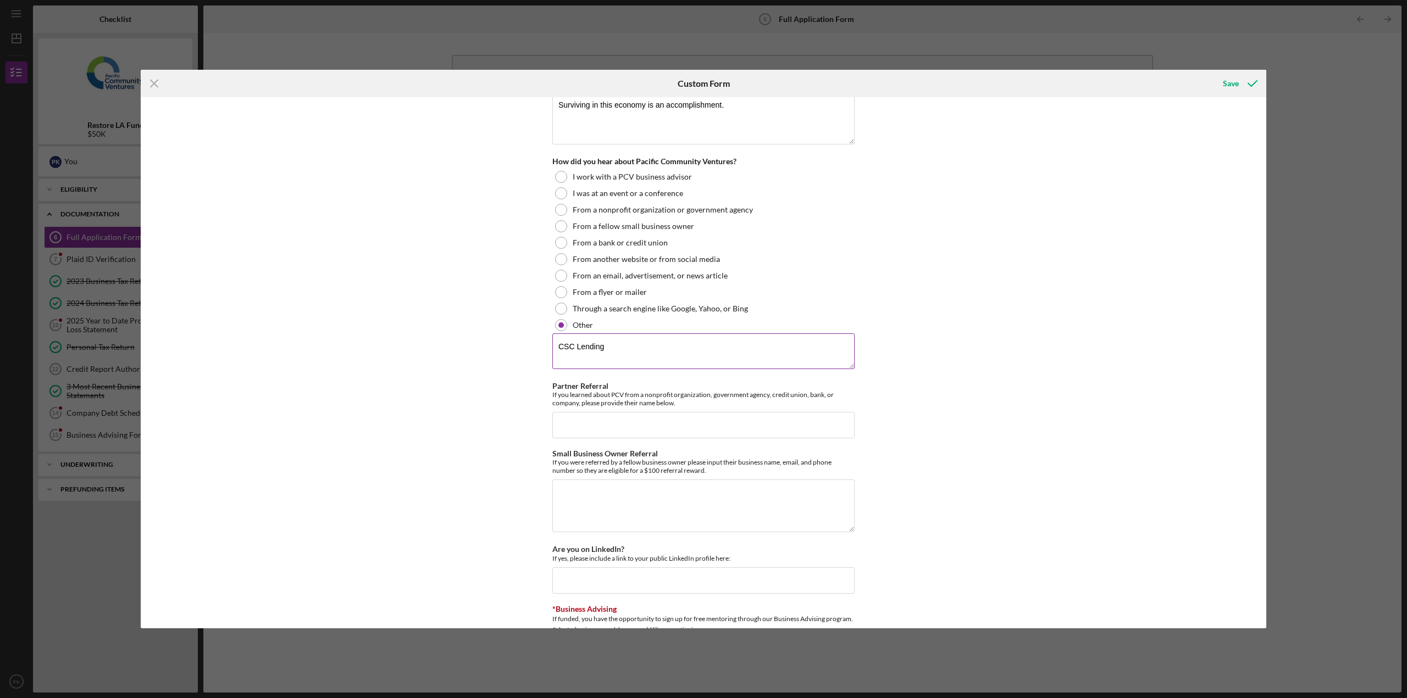
scroll to position [1319, 0]
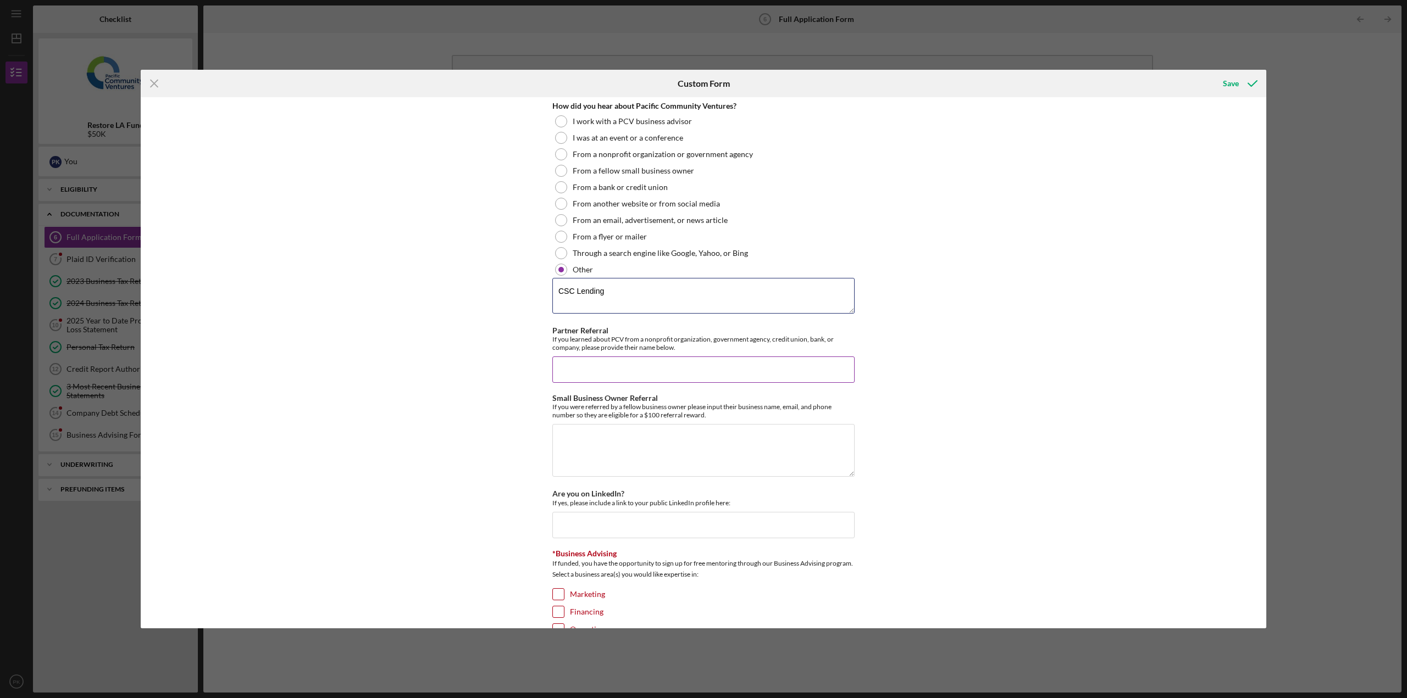
type textarea "CSC Lending"
click at [578, 368] on input "Partner Referral" at bounding box center [703, 370] width 302 height 26
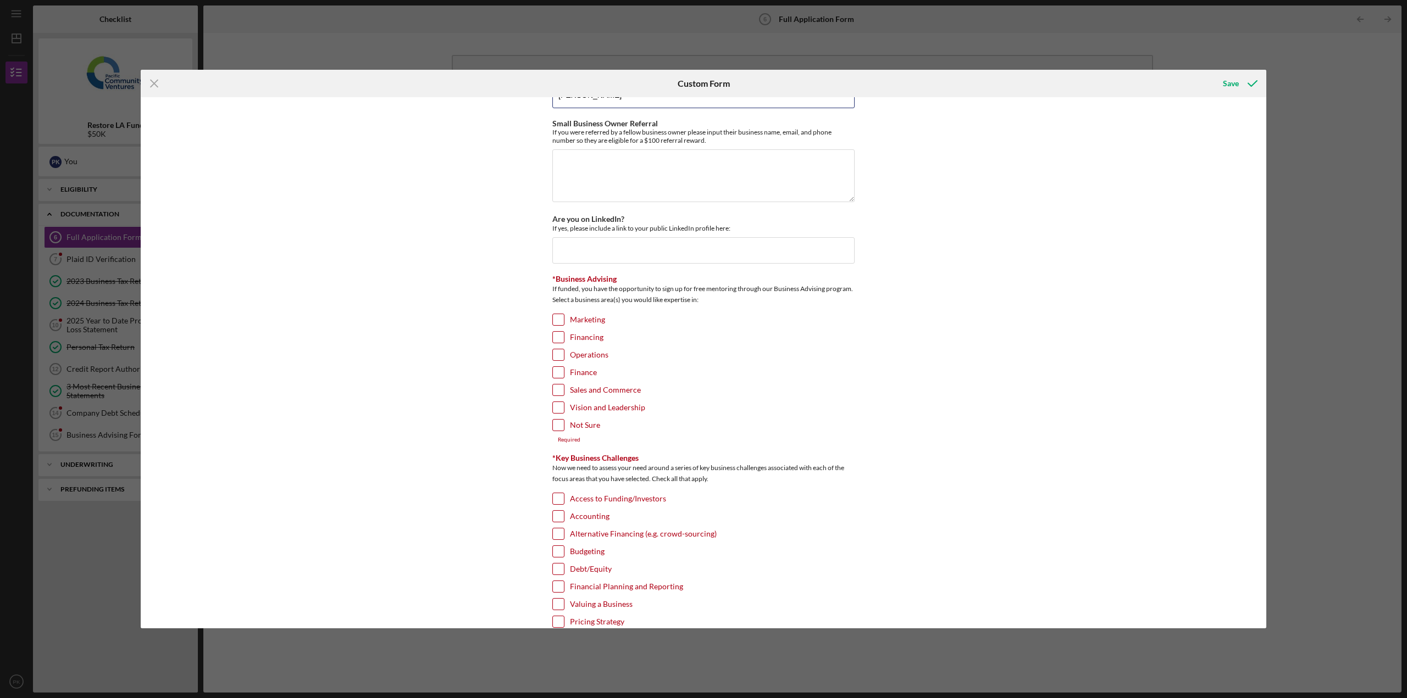
scroll to position [1648, 0]
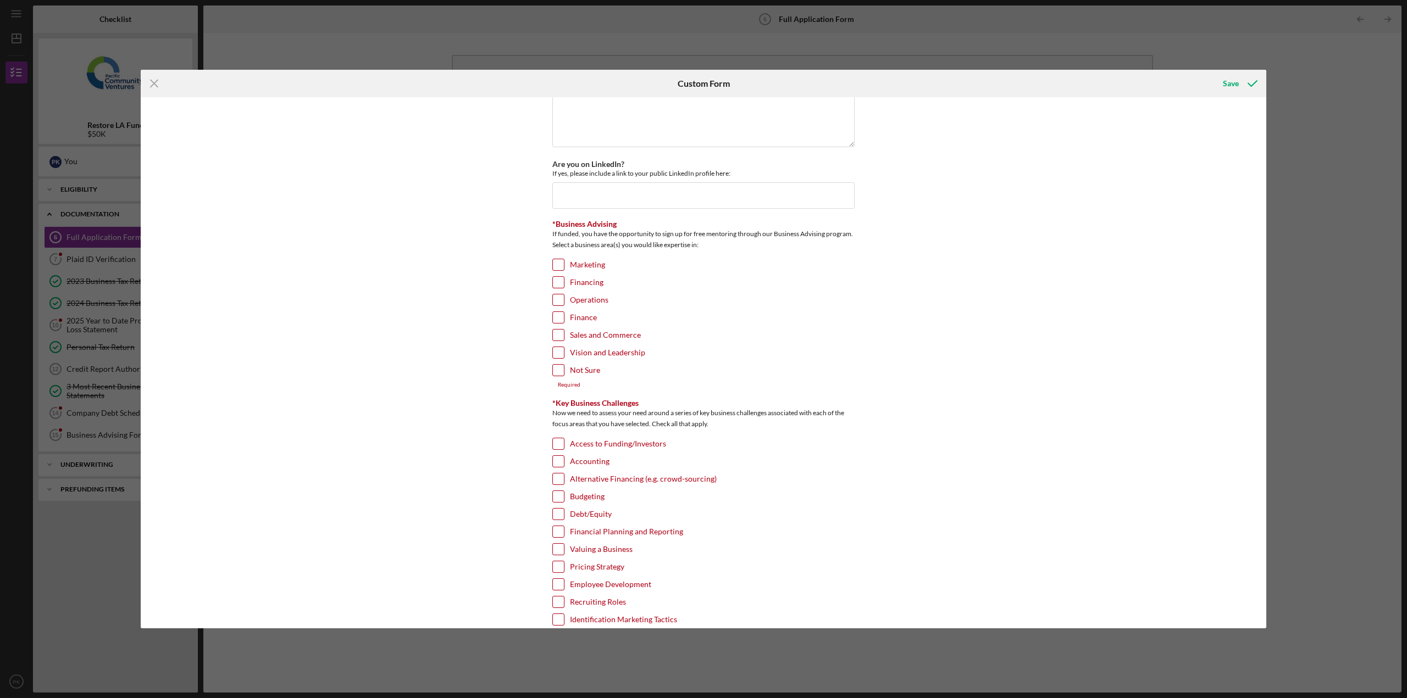
type input "[PERSON_NAME]"
click at [557, 371] on input "Not Sure" at bounding box center [558, 370] width 11 height 11
checkbox input "true"
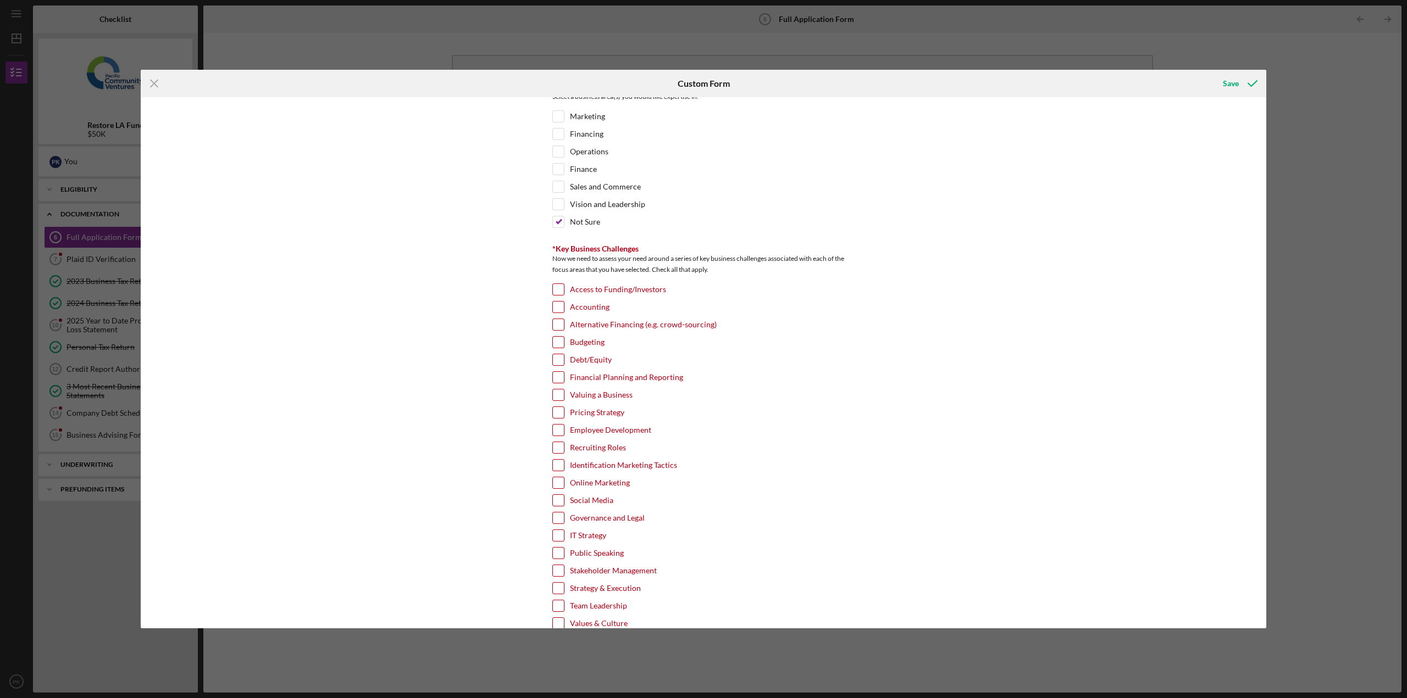
scroll to position [1813, 0]
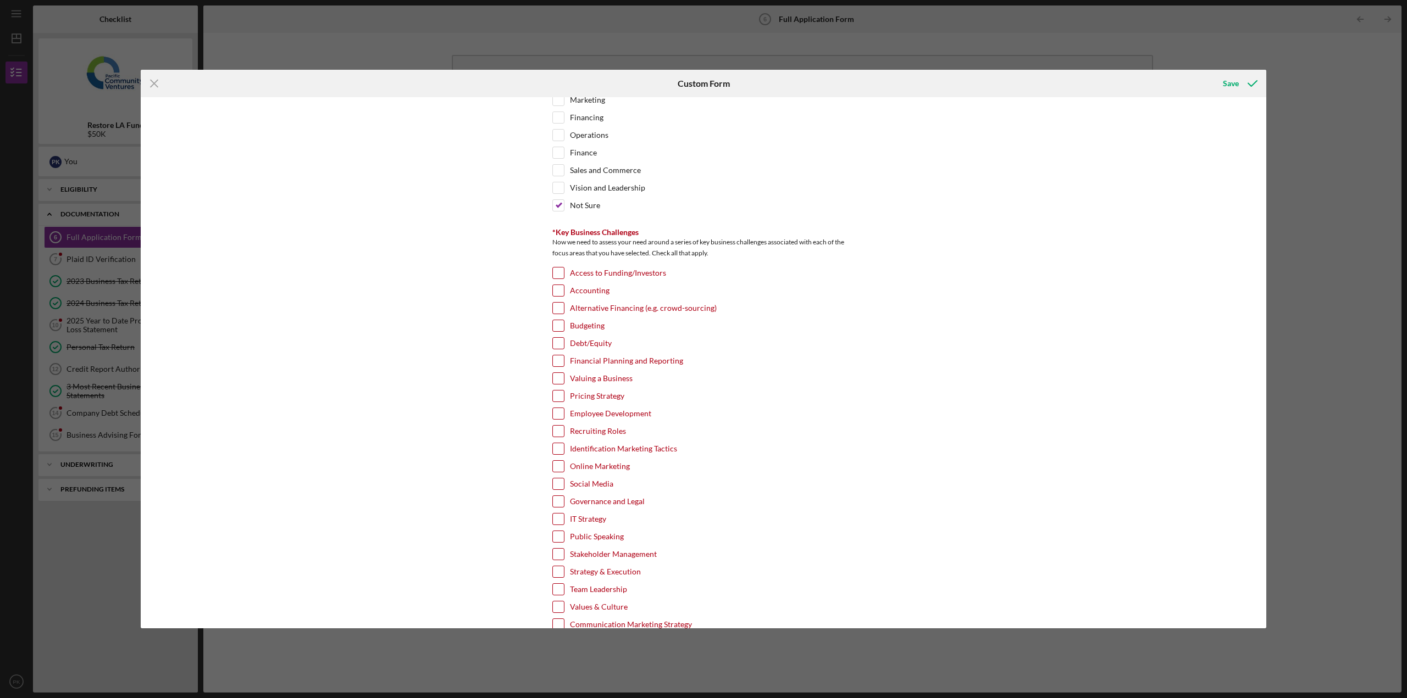
click at [559, 273] on input "Access to Funding/Investors" at bounding box center [558, 273] width 11 height 11
checkbox input "true"
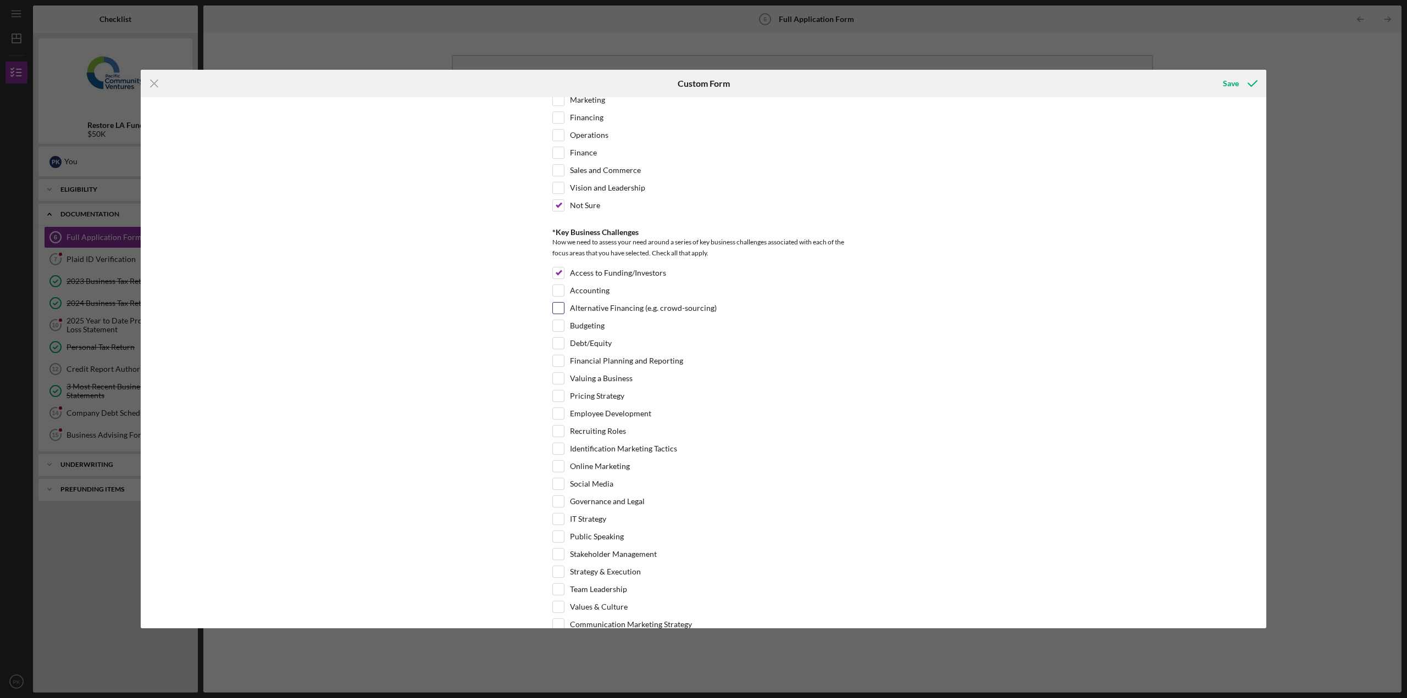
click at [555, 313] on input "Alternative Financing (e.g. crowd-sourcing)" at bounding box center [558, 308] width 11 height 11
checkbox input "true"
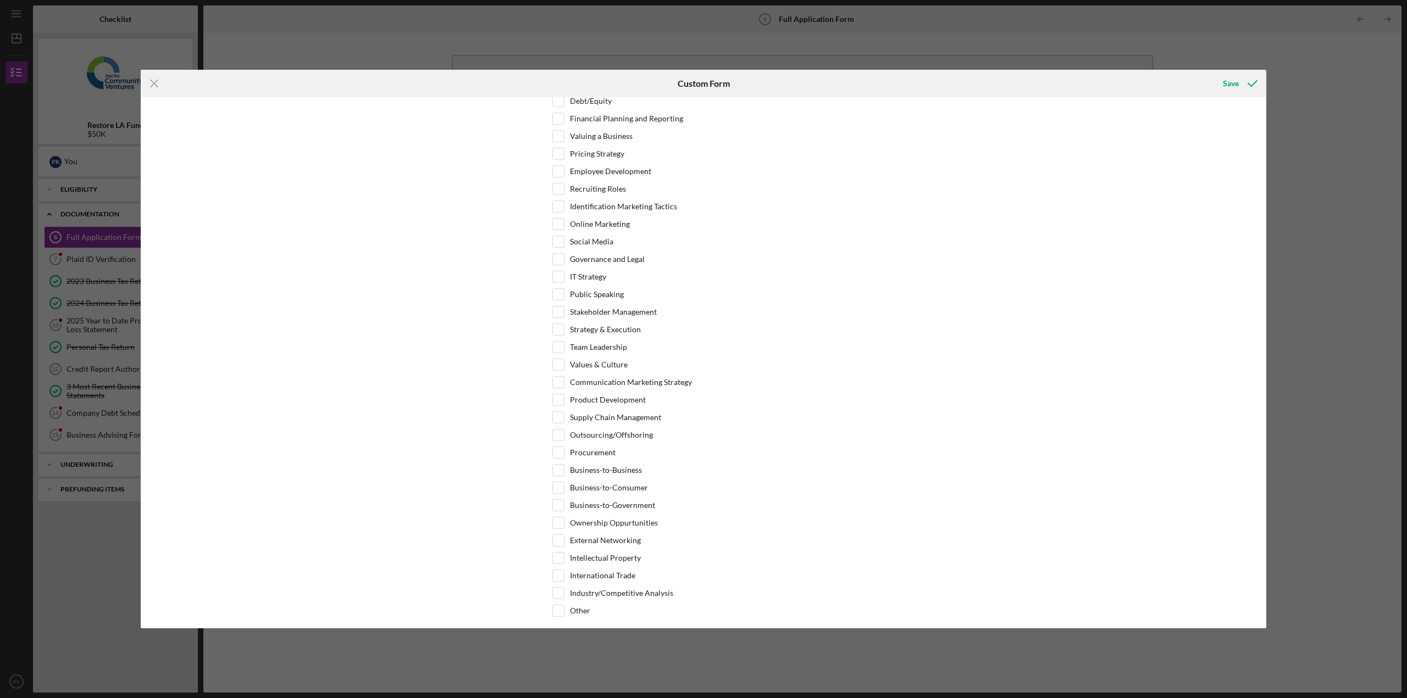
scroll to position [2066, 0]
click at [553, 463] on input "Business-to-Business" at bounding box center [558, 459] width 11 height 11
checkbox input "true"
click at [555, 499] on input "Business-to-Government" at bounding box center [558, 495] width 11 height 11
checkbox input "true"
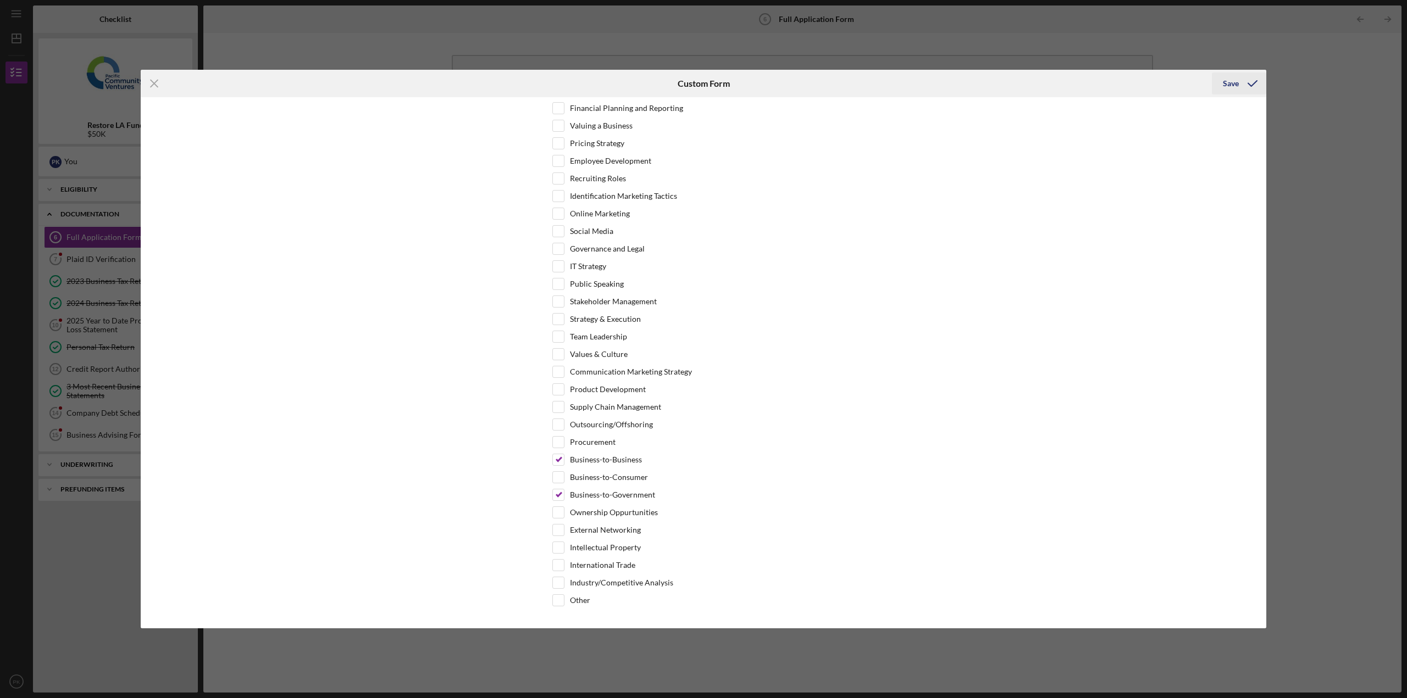
click at [1226, 84] on div "Save" at bounding box center [1231, 84] width 16 height 22
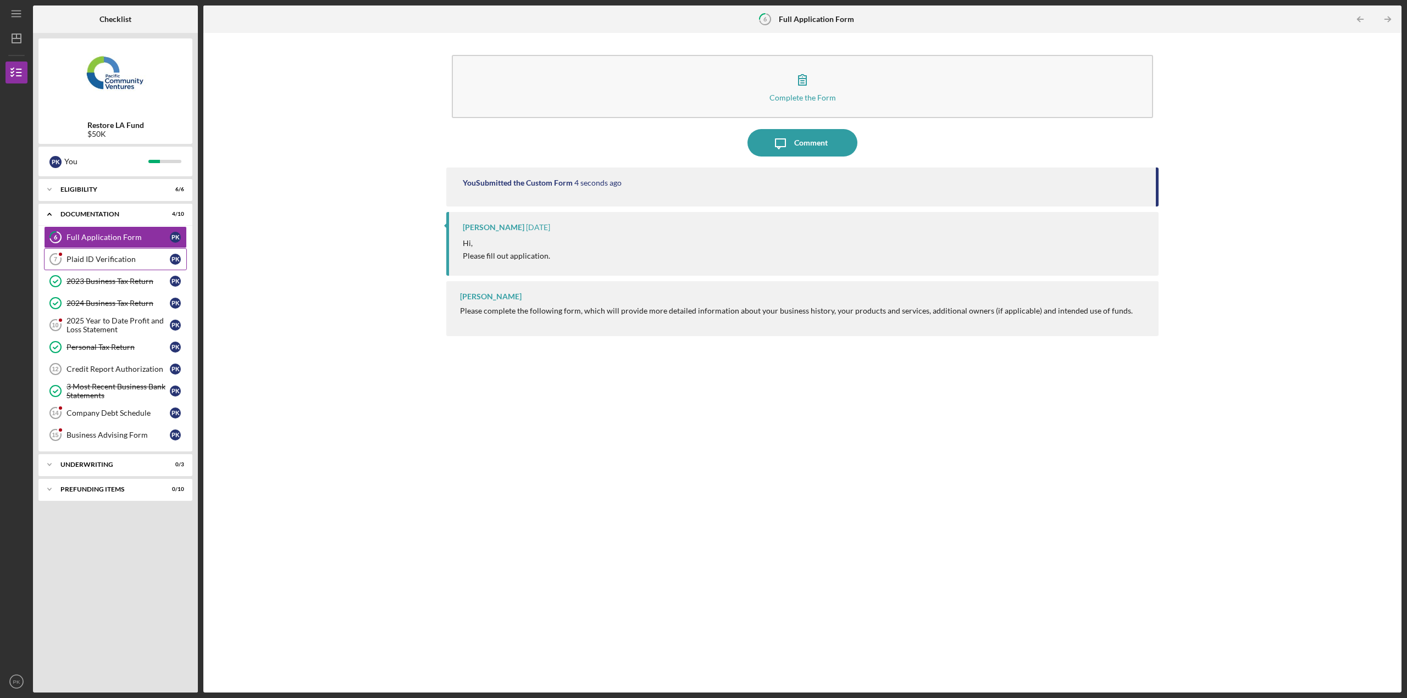
click at [68, 257] on icon "Plaid ID Verification 7" at bounding box center [55, 259] width 27 height 27
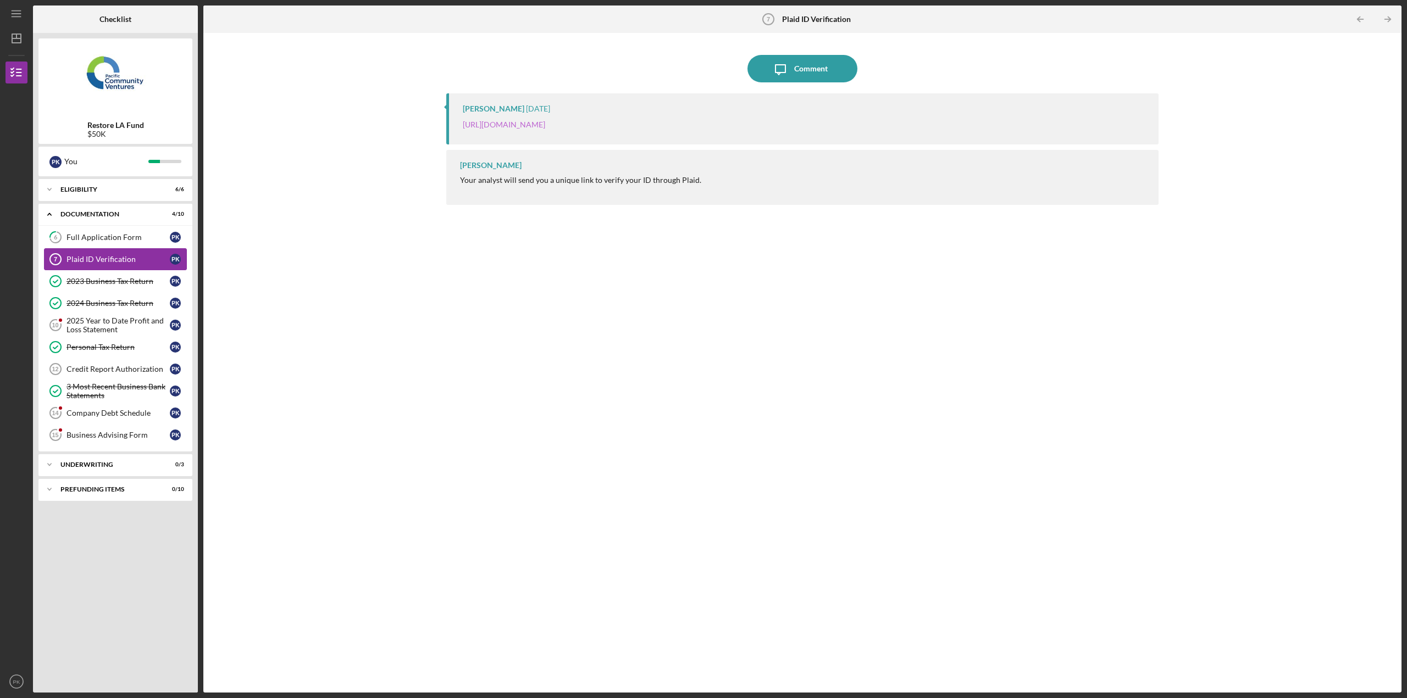
click at [545, 127] on link "[URL][DOMAIN_NAME]" at bounding box center [504, 124] width 82 height 9
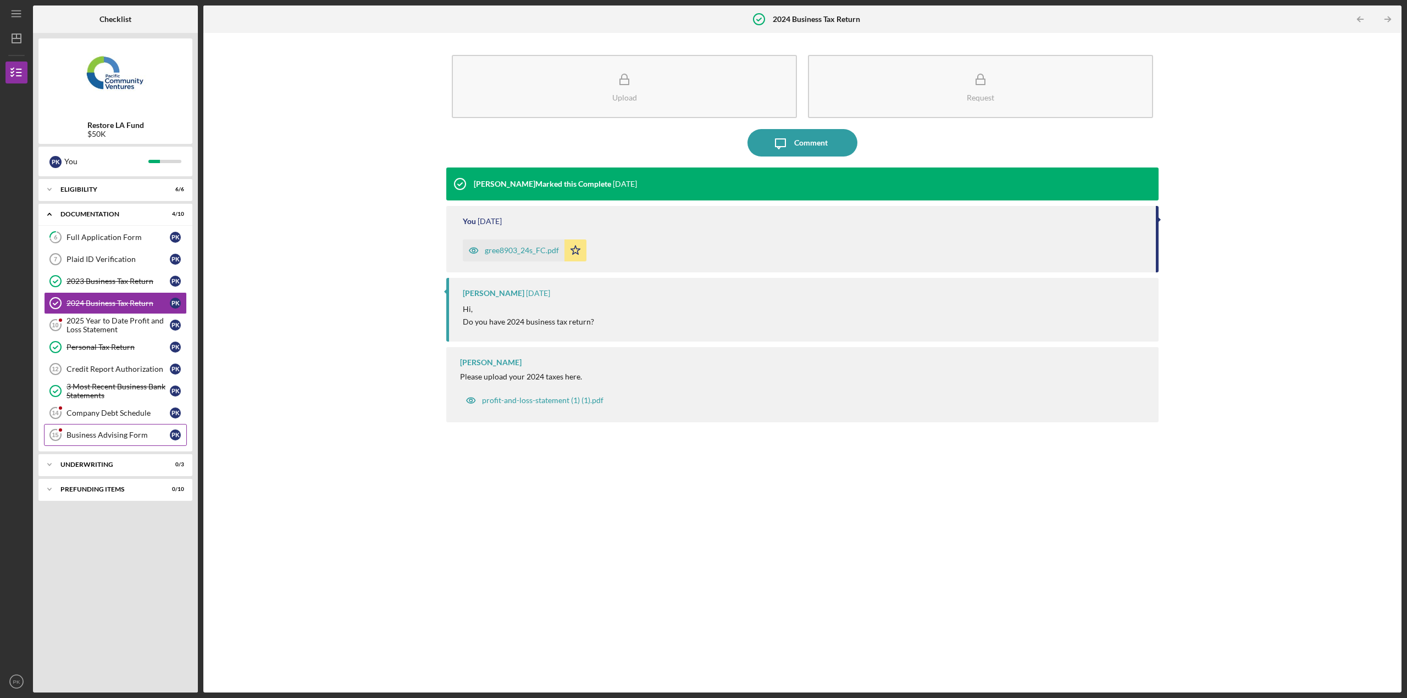
click at [108, 436] on div "Business Advising Form" at bounding box center [117, 435] width 103 height 9
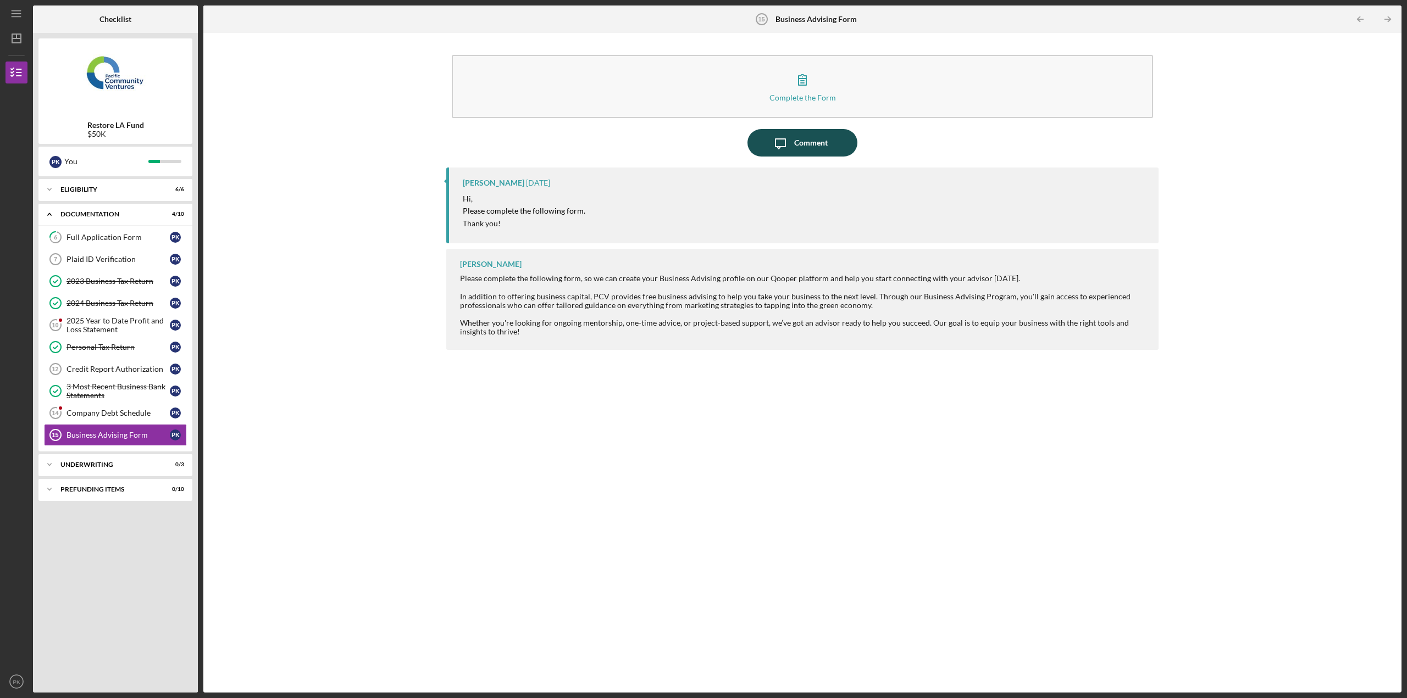
click at [810, 135] on div "Comment" at bounding box center [811, 142] width 34 height 27
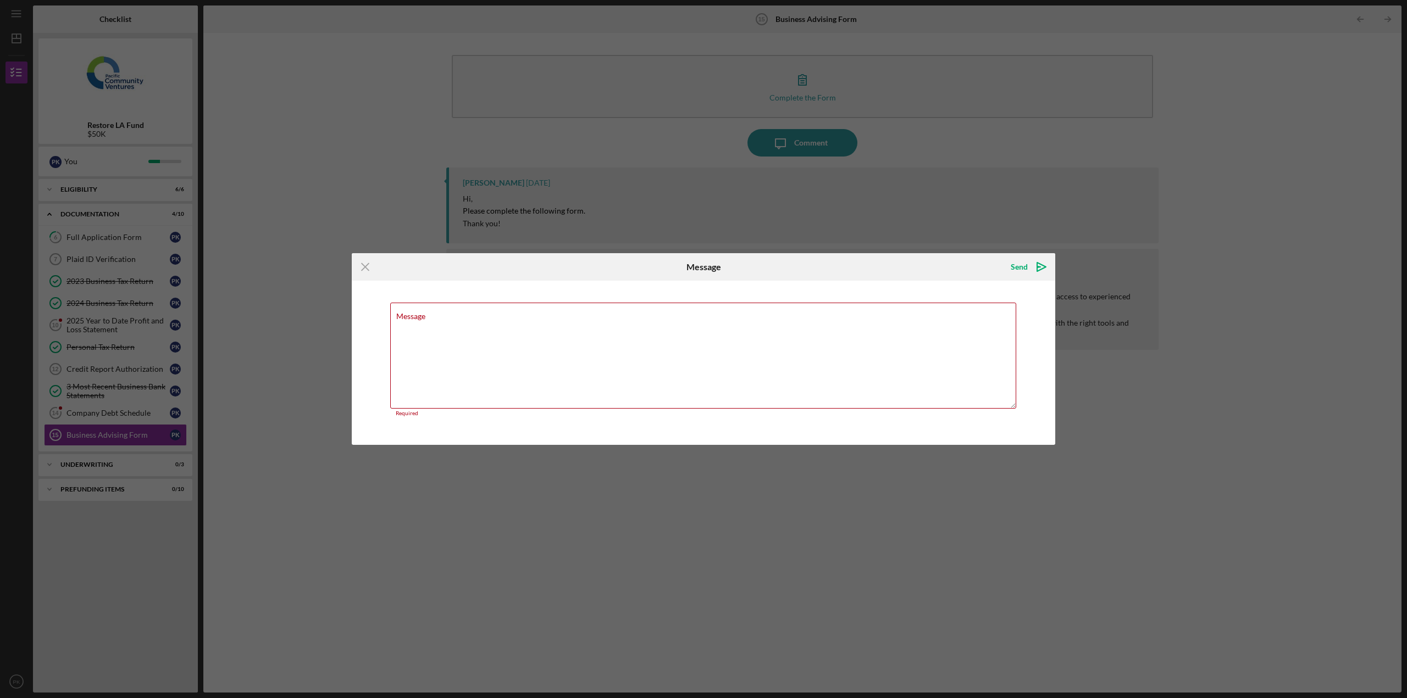
click at [902, 171] on div "Icon/Menu Close Message Send Icon/icon-invite-send Message Required Cancel Send…" at bounding box center [703, 349] width 1407 height 698
click at [363, 268] on icon "Icon/Menu Close" at bounding box center [365, 266] width 27 height 27
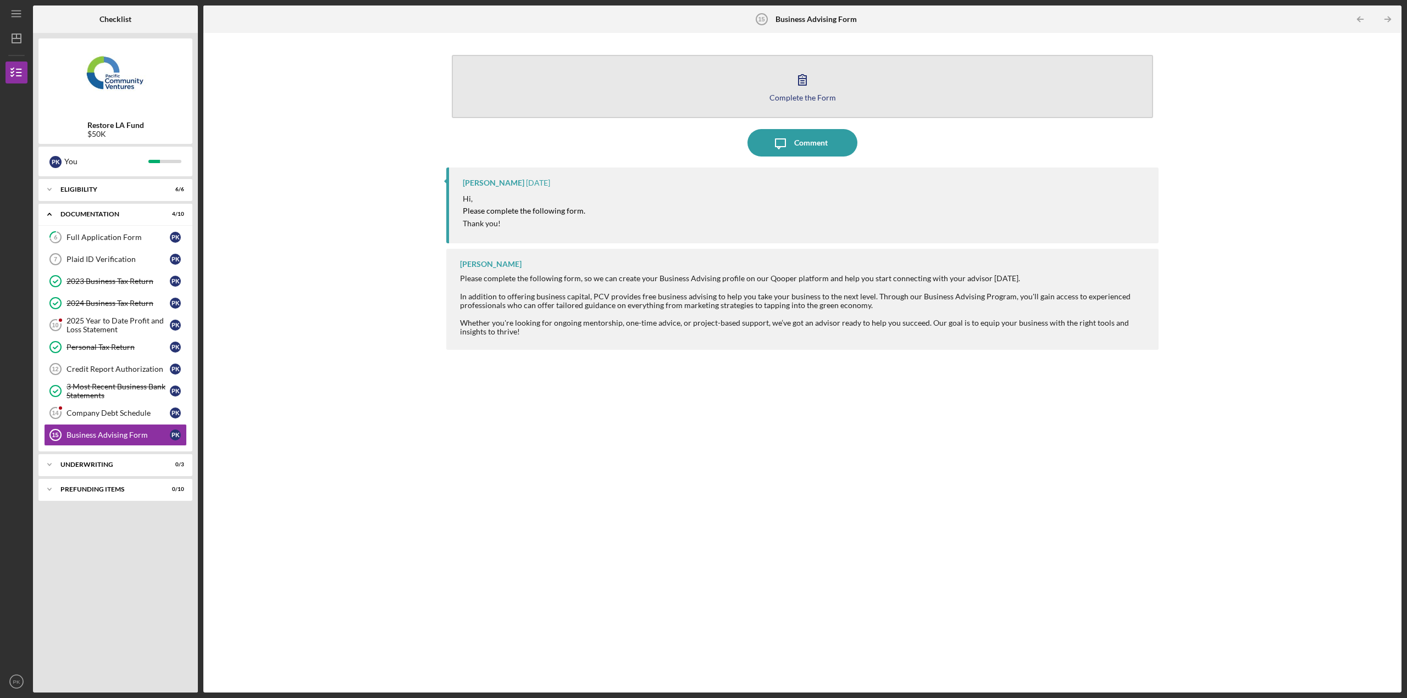
click at [814, 97] on div "Complete the Form" at bounding box center [802, 97] width 66 height 8
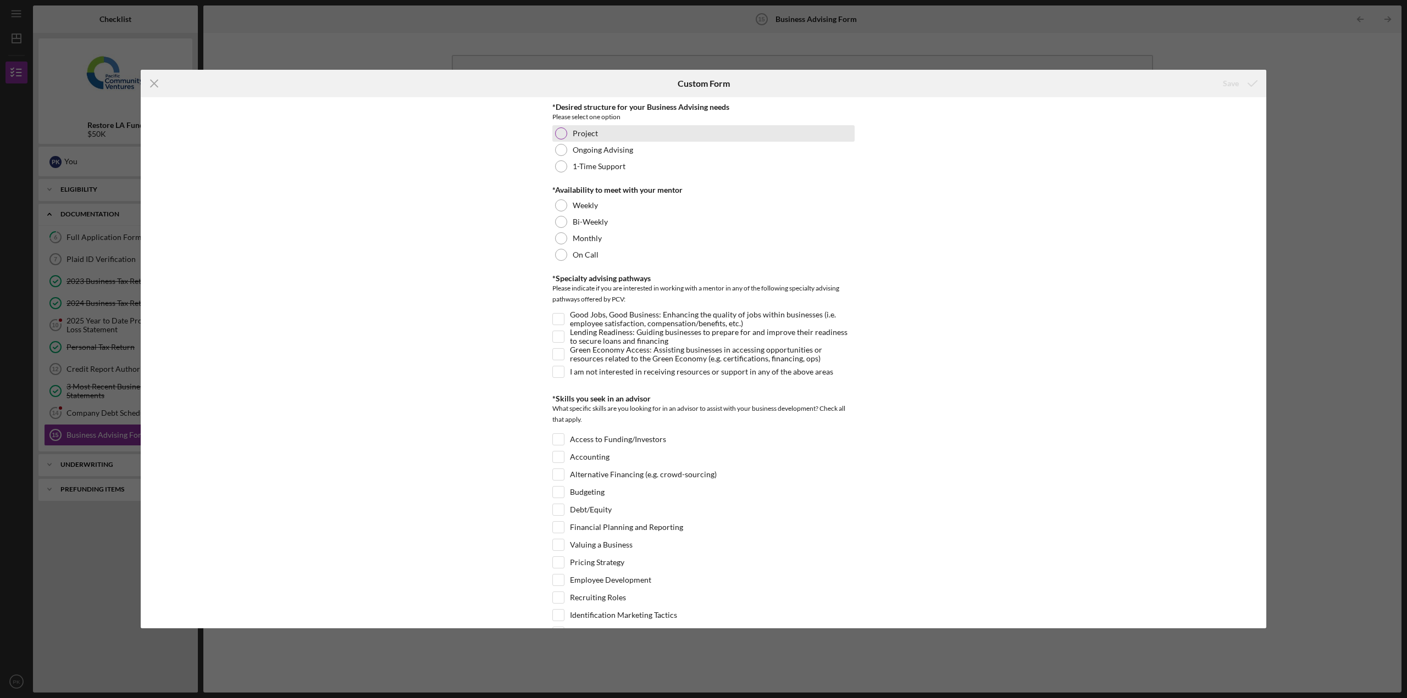
click at [559, 132] on div at bounding box center [561, 133] width 12 height 12
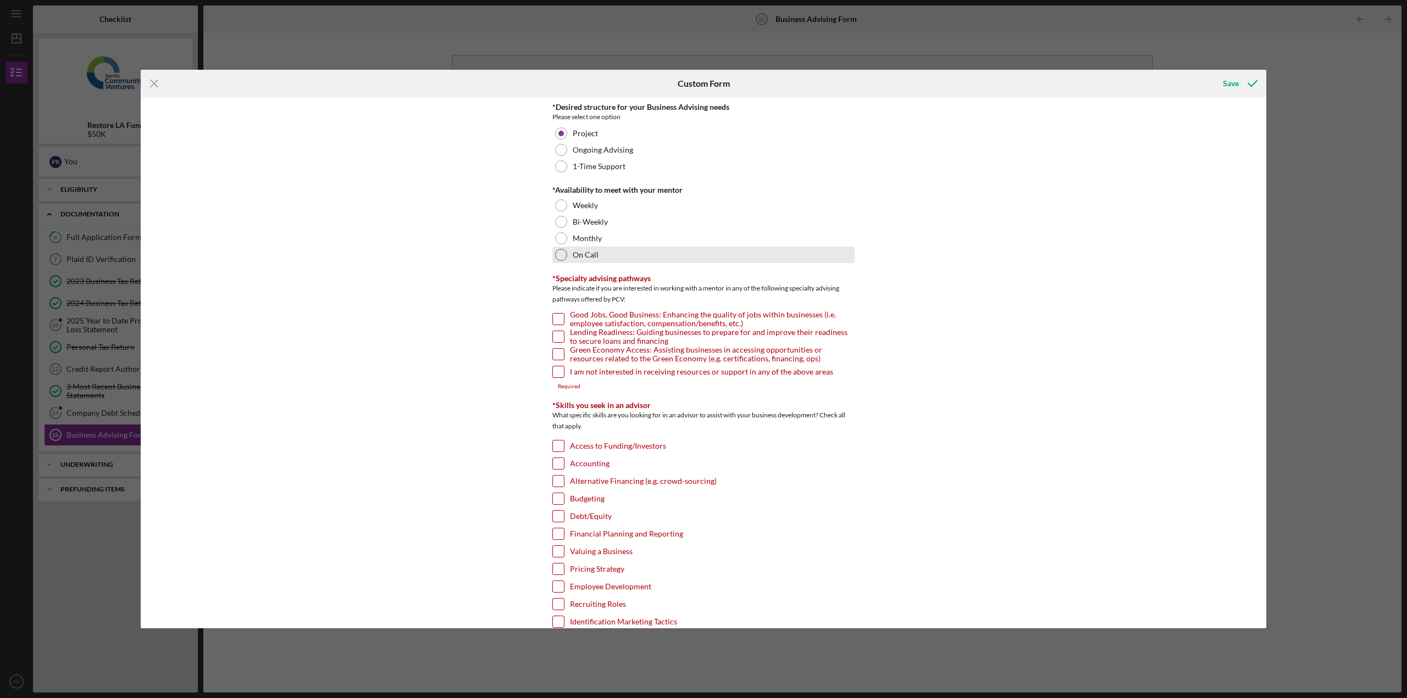
click at [559, 257] on div at bounding box center [561, 255] width 12 height 12
click at [557, 371] on input "I am not interested in receiving resources or support in any of the above areas" at bounding box center [558, 371] width 11 height 11
checkbox input "true"
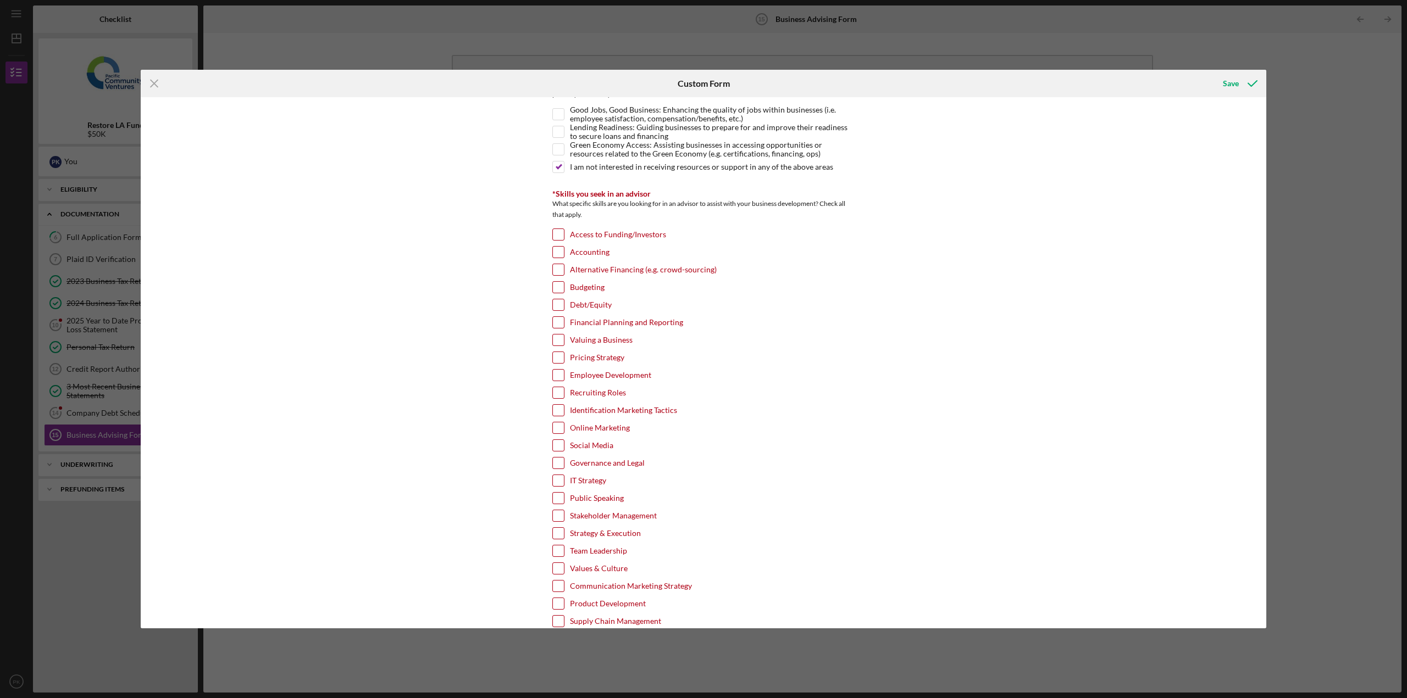
scroll to position [220, 0]
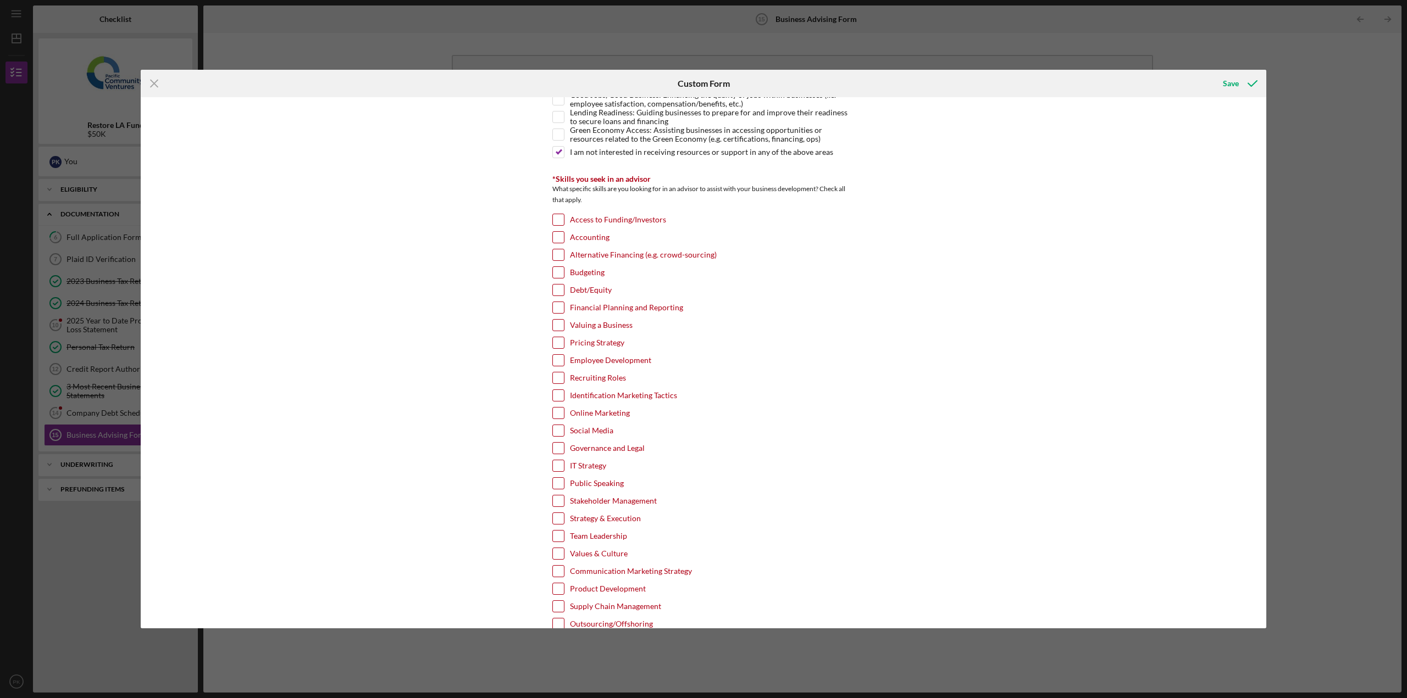
click at [560, 216] on input "Access to Funding/Investors" at bounding box center [558, 219] width 11 height 11
checkbox input "true"
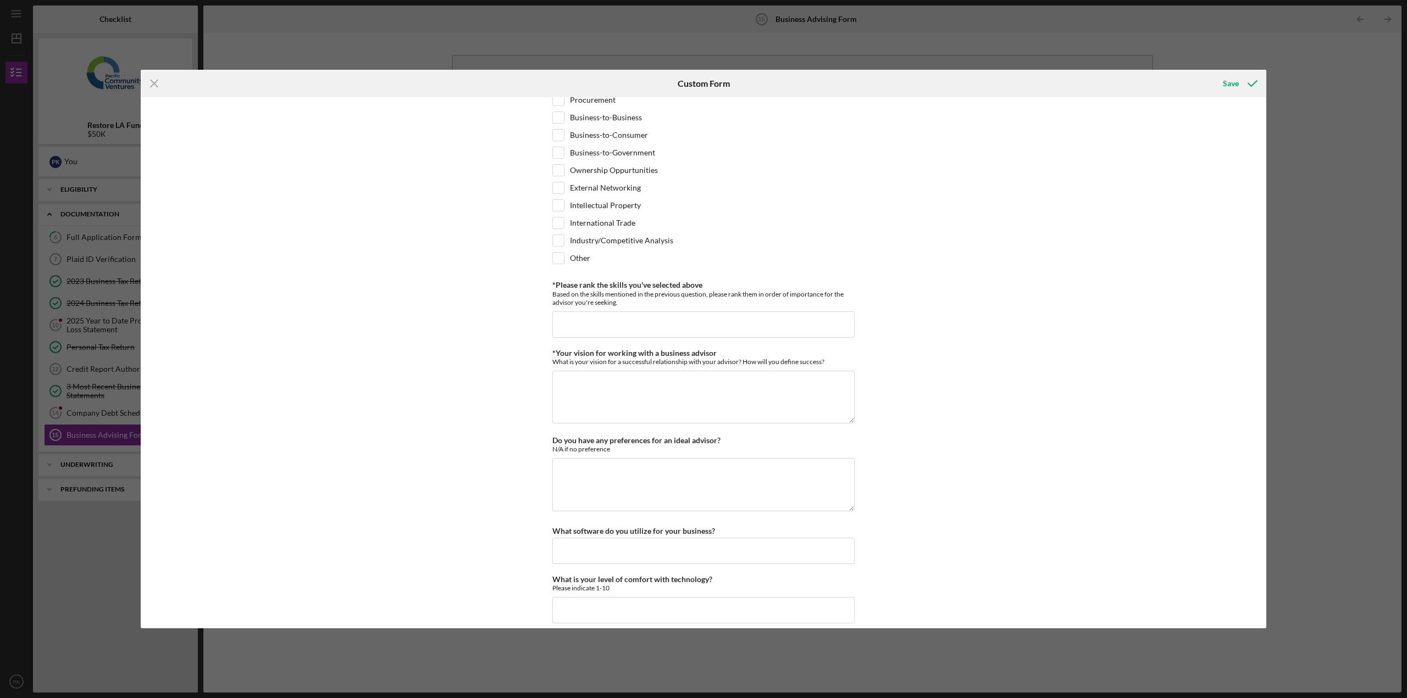
scroll to position [769, 0]
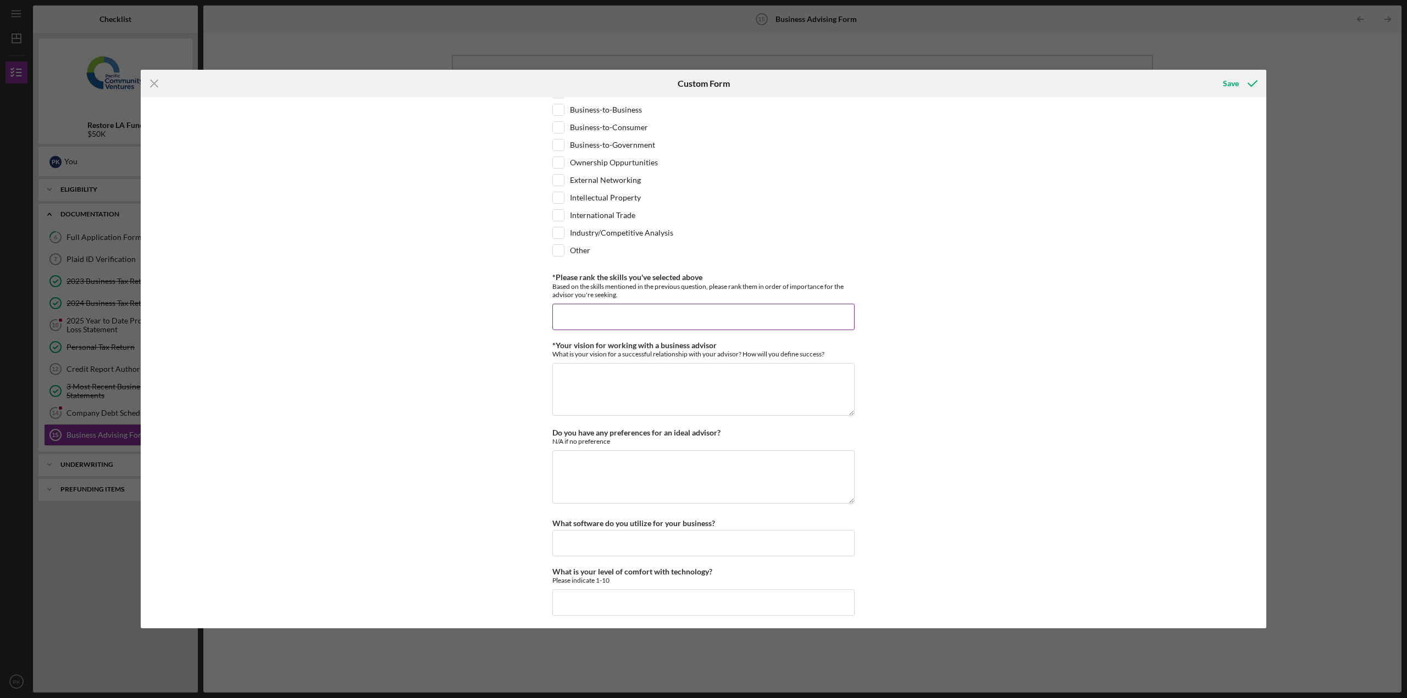
click at [591, 315] on input "*Please rank the skills you've selected above" at bounding box center [703, 317] width 302 height 26
type input "Access to Grants"
click at [562, 377] on textarea "*Your vision for working with a business advisor" at bounding box center [703, 389] width 302 height 53
type textarea "M"
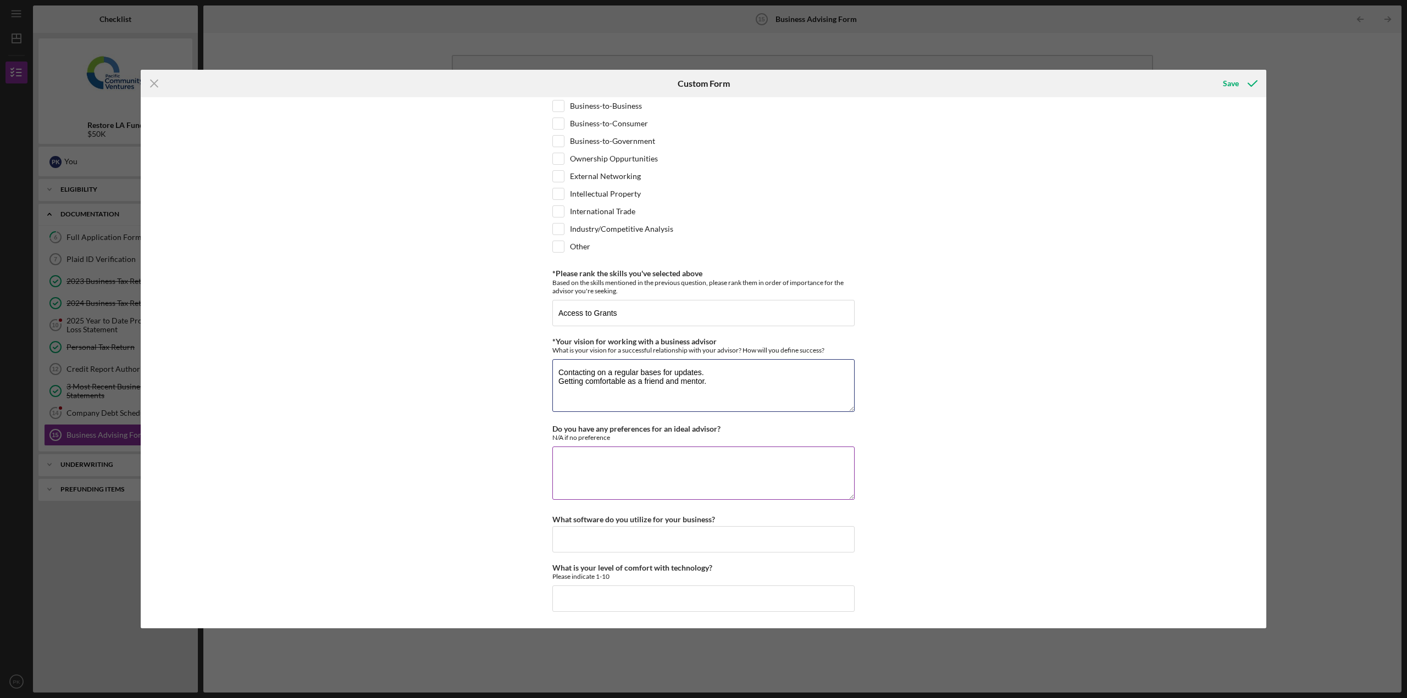
type textarea "Contacting on a regular bases for updates. Getting comfortable as a friend and …"
click at [588, 460] on textarea "Do you have any preferences for an ideal advisor?" at bounding box center [703, 473] width 302 height 53
type textarea "N/A"
click at [585, 530] on input "What software do you utilize for your business?" at bounding box center [703, 539] width 302 height 26
type input "Quick Books"
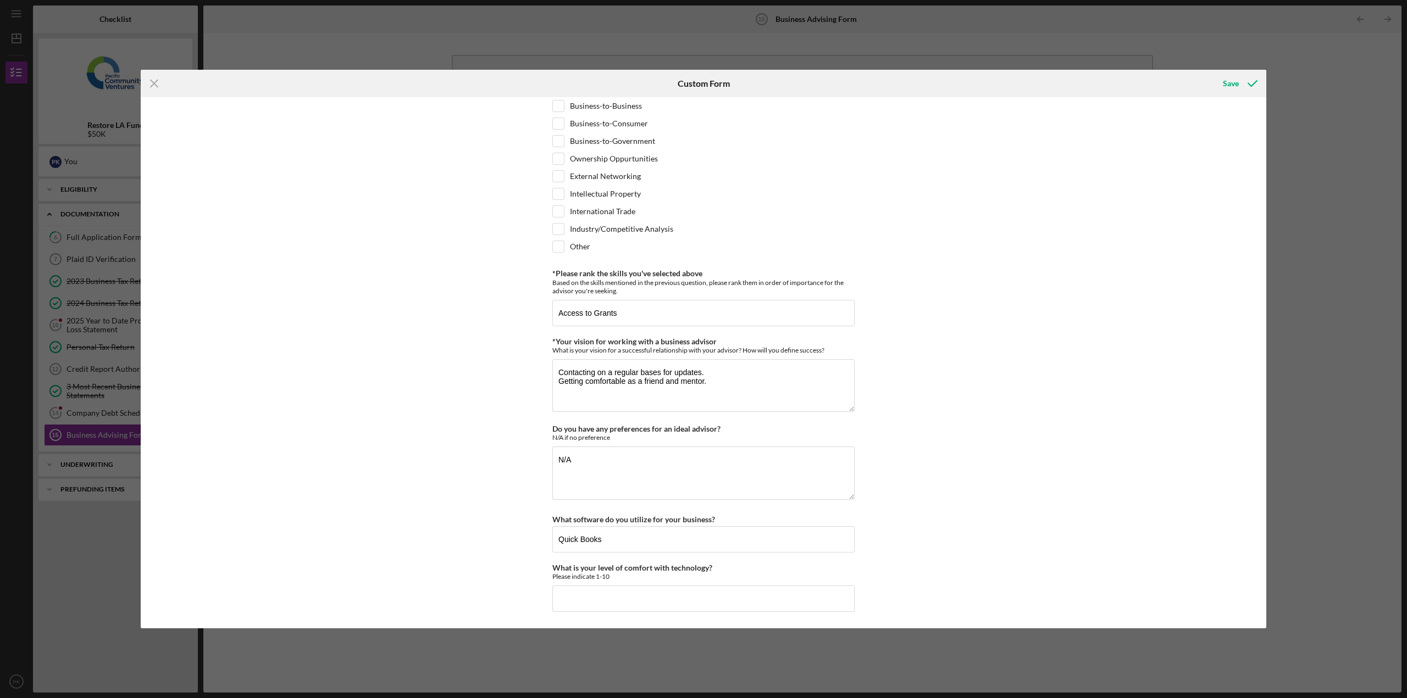
click at [1006, 483] on div "*Desired structure for your Business Advising needs Please select one option Pr…" at bounding box center [703, 362] width 1125 height 531
click at [580, 599] on input "What is your level of comfort with technology?" at bounding box center [703, 599] width 302 height 26
type input "7"
click at [1229, 86] on div "Save" at bounding box center [1231, 84] width 16 height 22
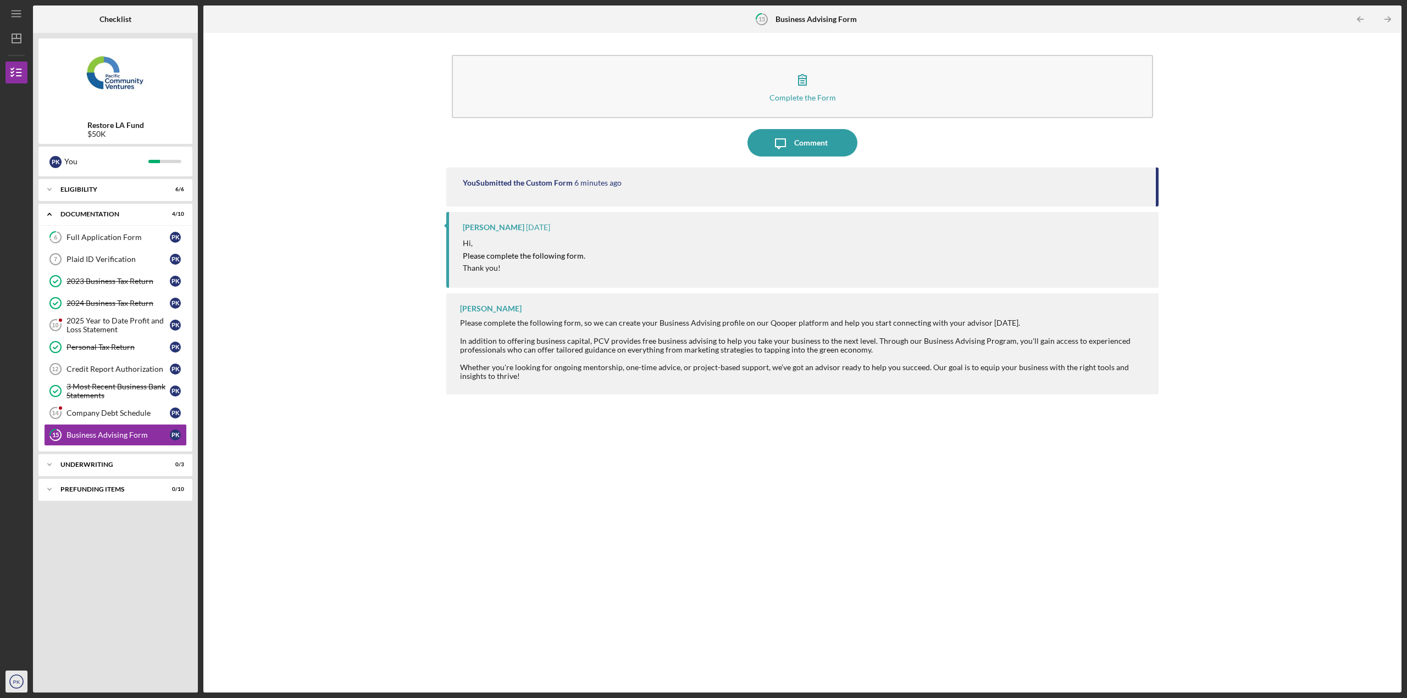
click at [13, 690] on icon "PK" at bounding box center [16, 681] width 22 height 27
click at [24, 659] on link "Logout" at bounding box center [66, 656] width 121 height 23
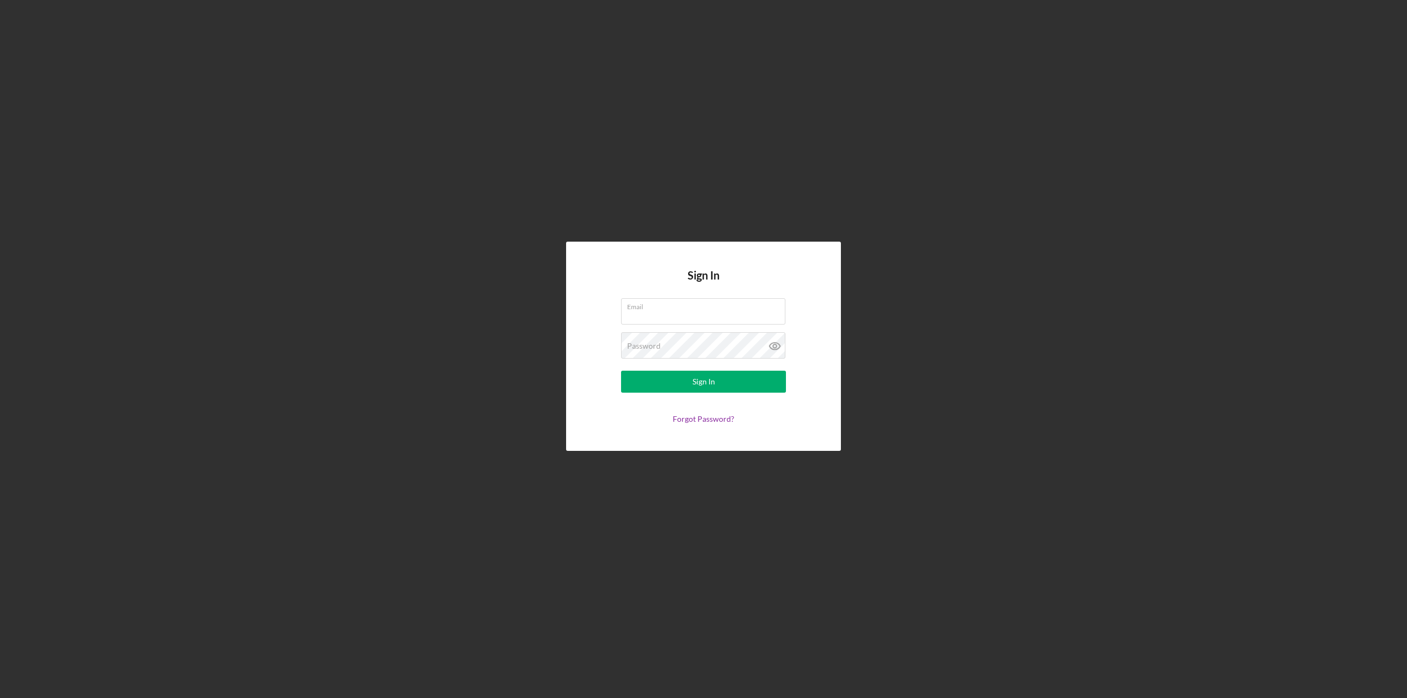
type input "[EMAIL_ADDRESS][DOMAIN_NAME]"
